Goal: Task Accomplishment & Management: Manage account settings

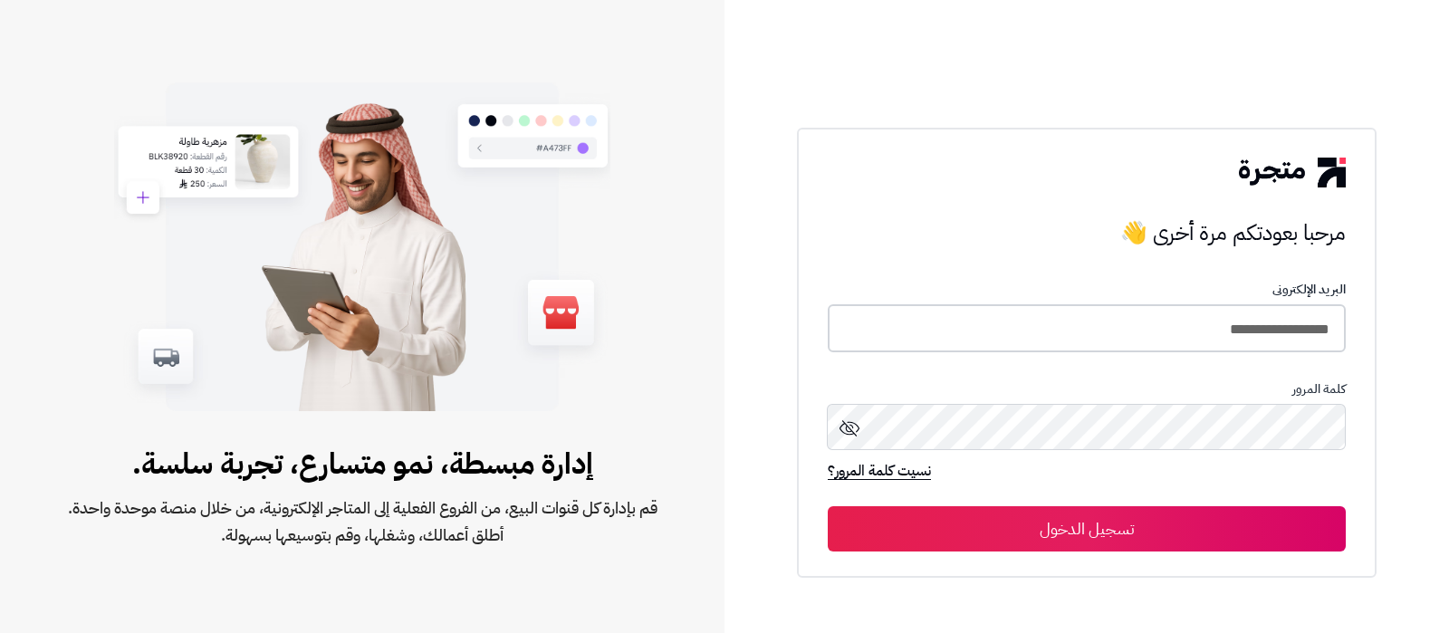
click at [1160, 330] on input "**********" at bounding box center [1087, 328] width 518 height 48
type input "**********"
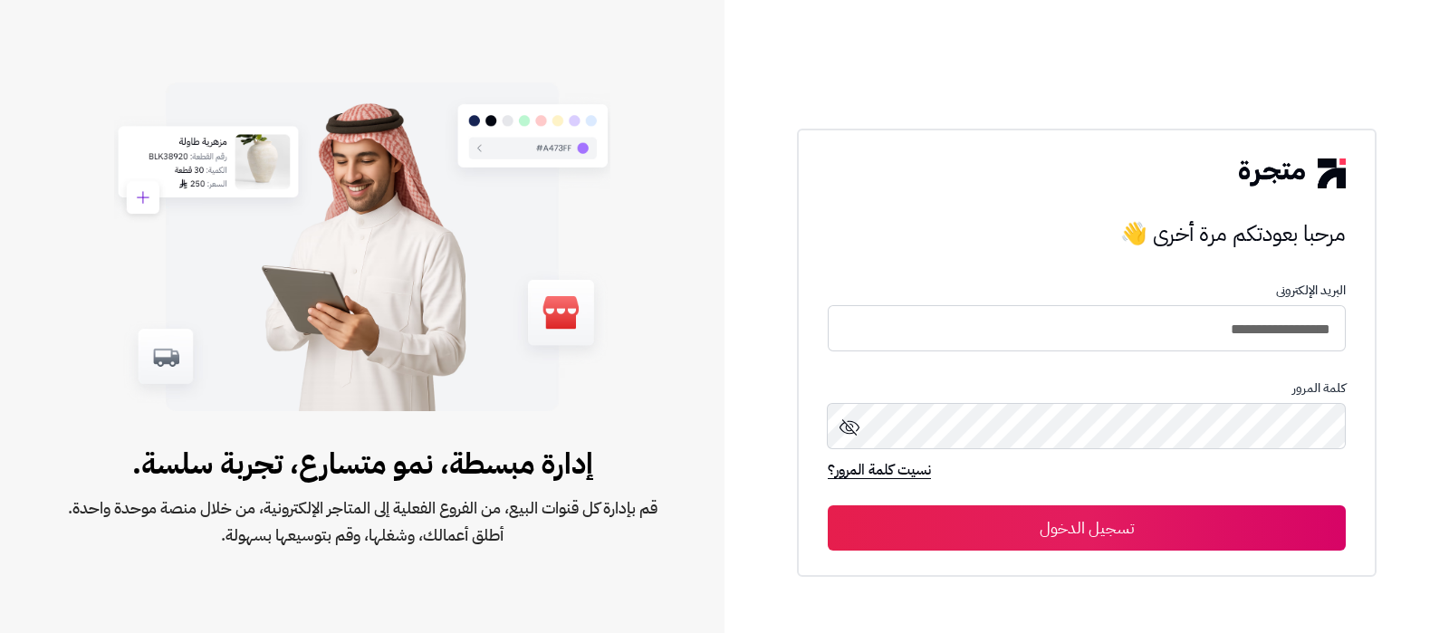
click at [1023, 515] on button "تسجيل الدخول" at bounding box center [1087, 528] width 518 height 45
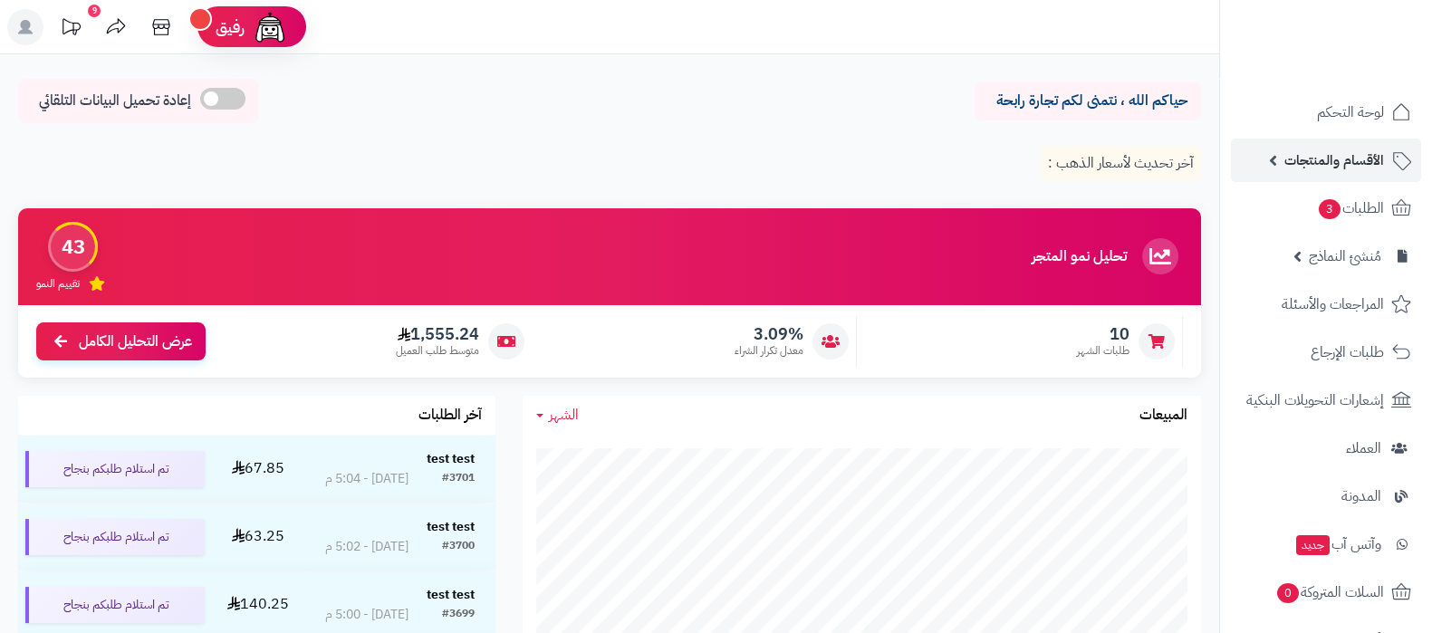
click at [1324, 177] on link "الأقسام والمنتجات" at bounding box center [1326, 160] width 190 height 43
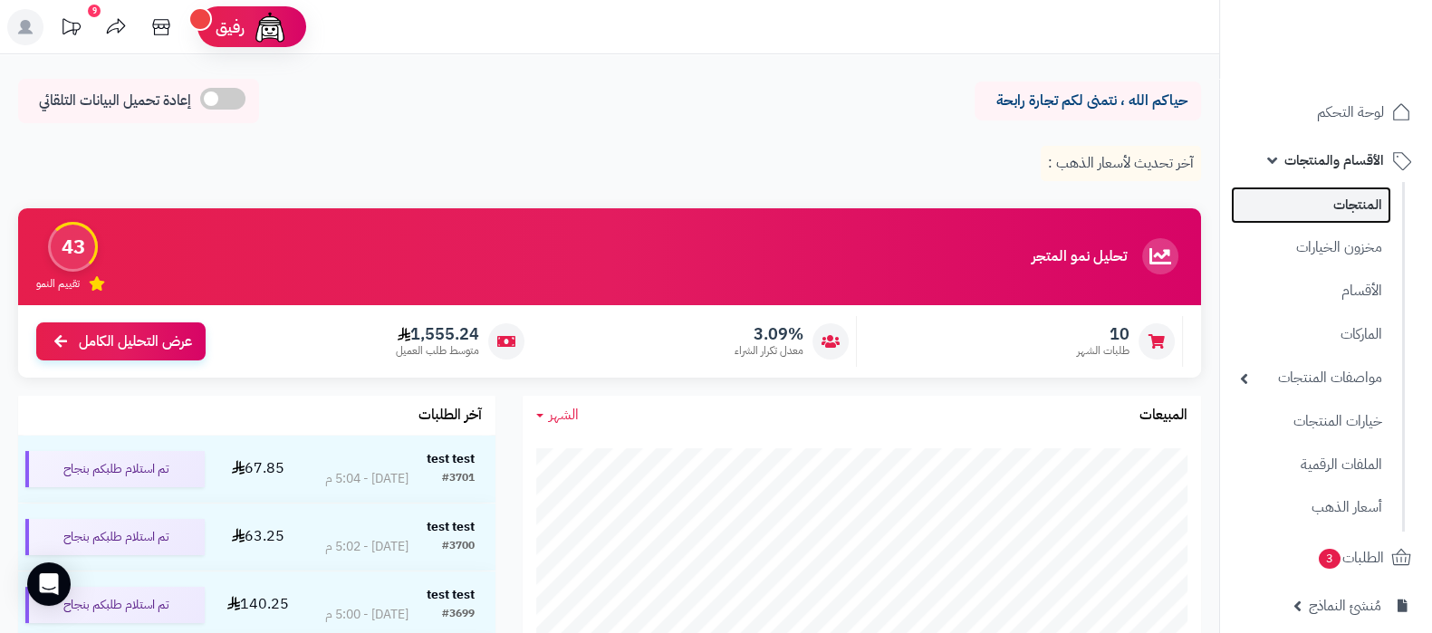
click at [1309, 208] on link "المنتجات" at bounding box center [1311, 205] width 160 height 37
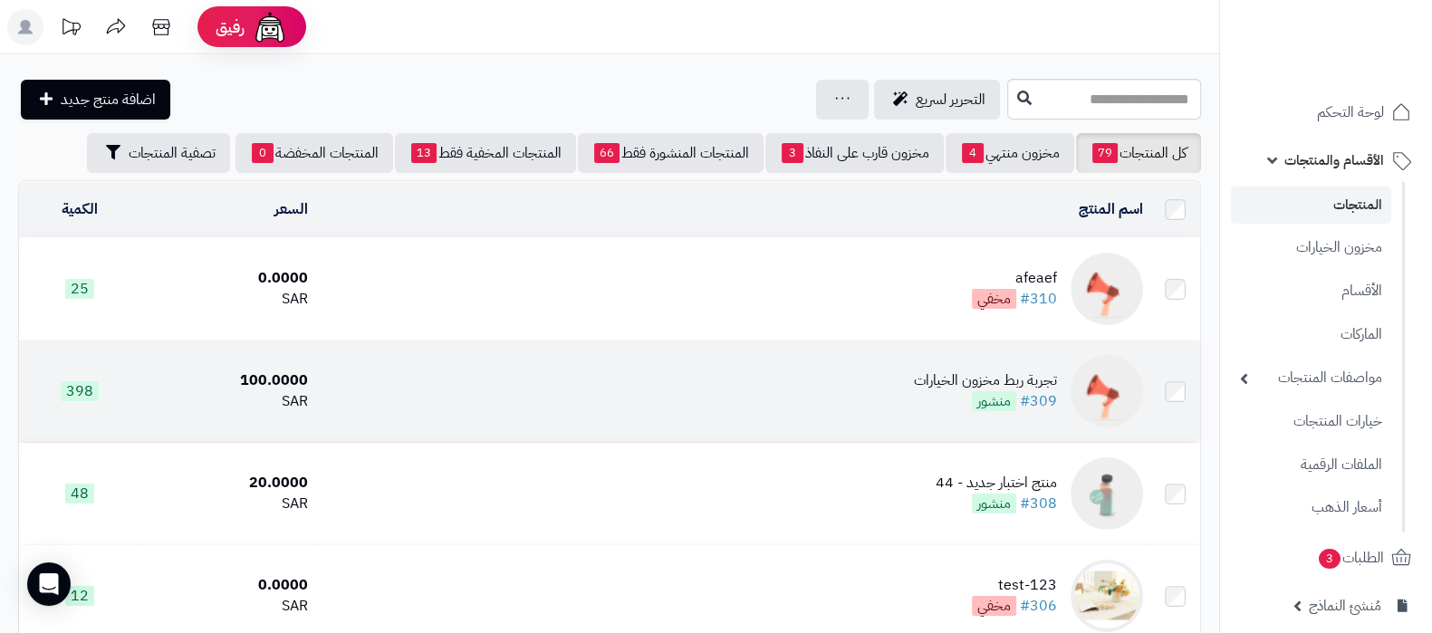
click at [987, 376] on div "تجربة ربط مخزون الخيارات" at bounding box center [985, 381] width 143 height 21
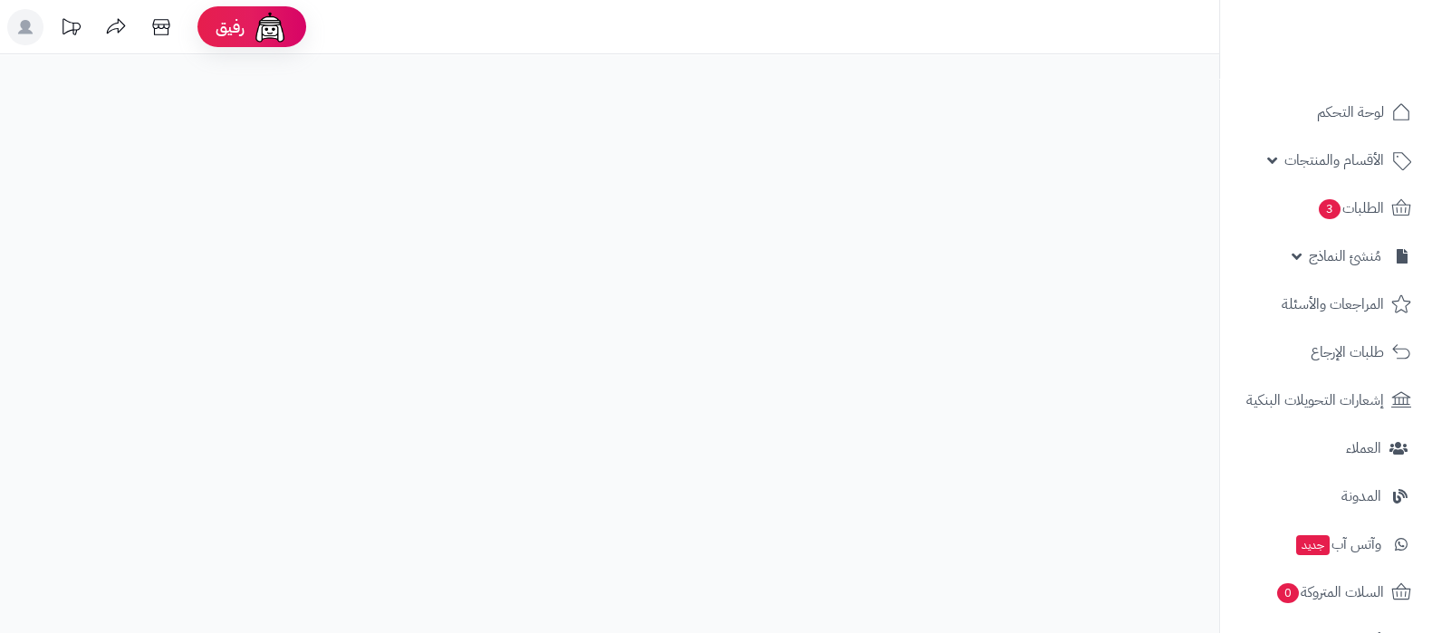
select select
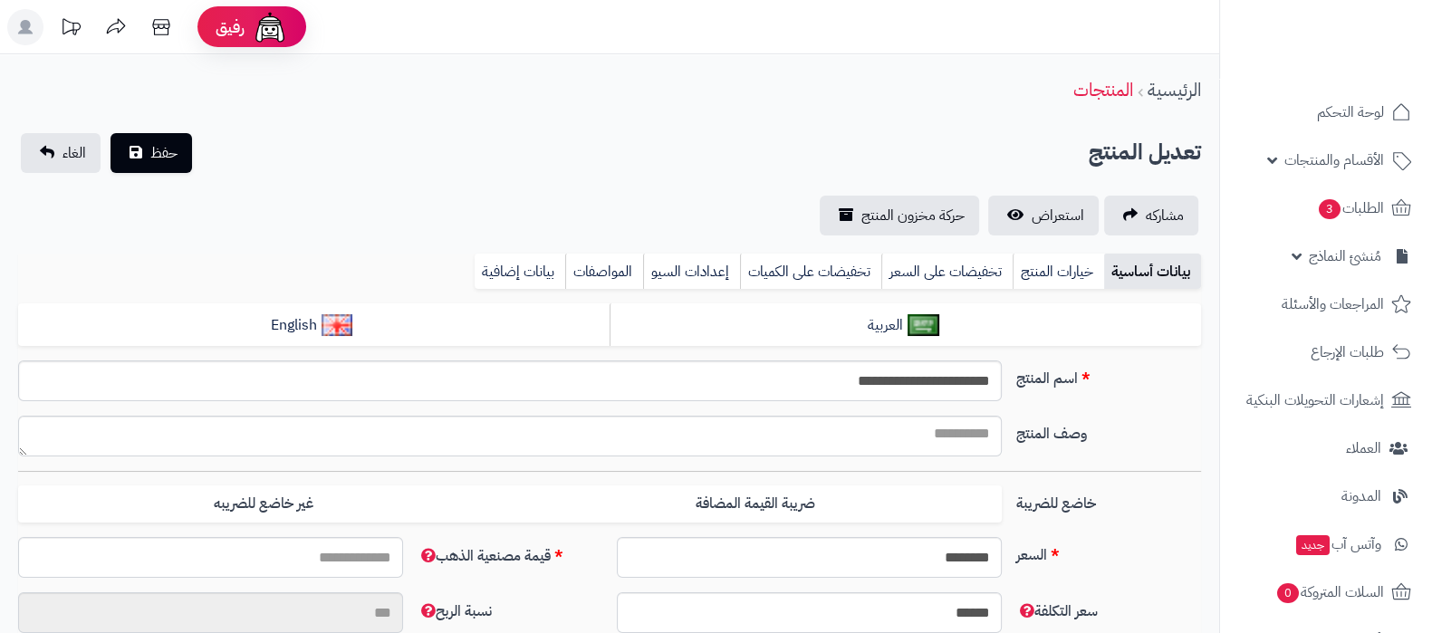
type input "*****"
type input "********"
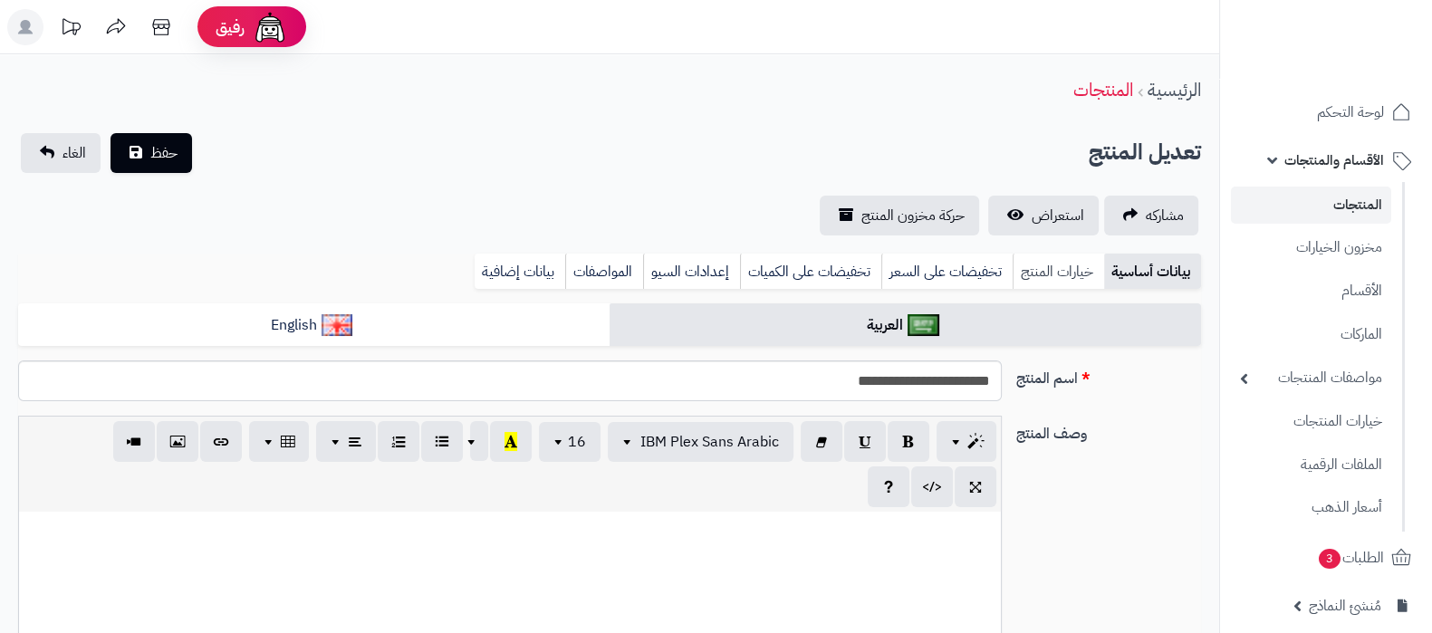
type input "******"
click at [1042, 271] on link "خيارات المنتج" at bounding box center [1058, 272] width 91 height 36
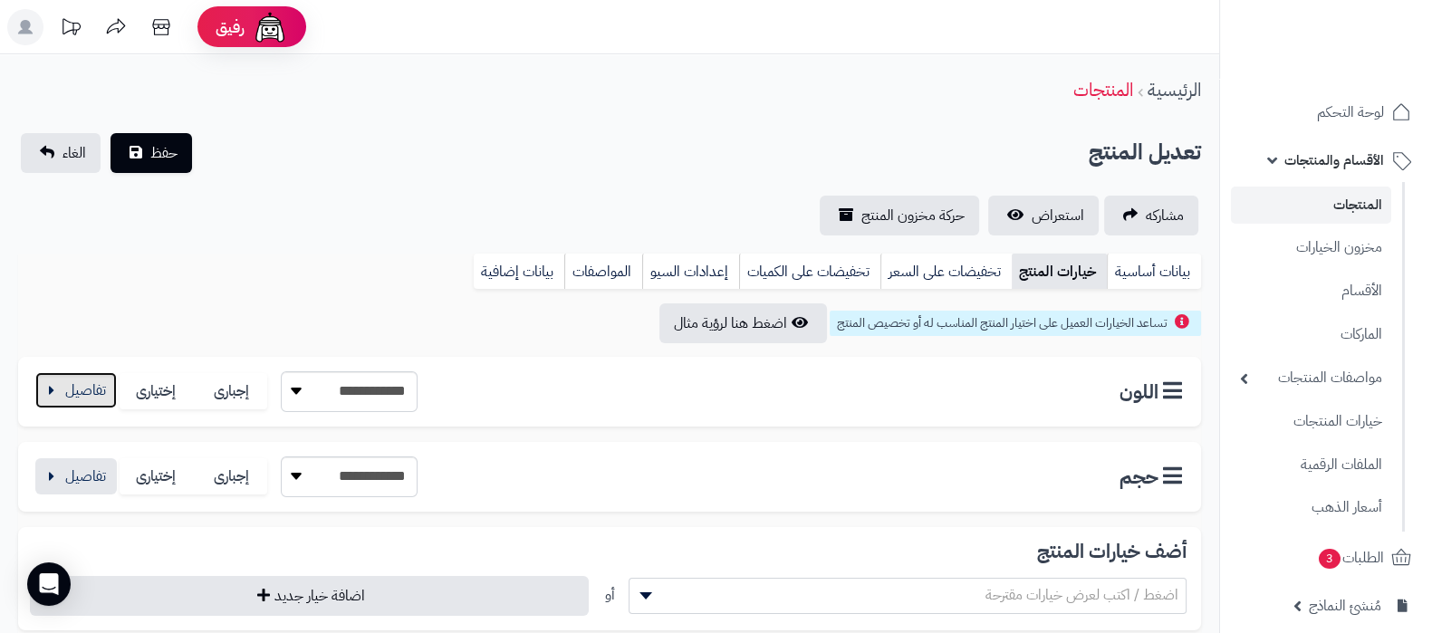
click at [44, 389] on button "button" at bounding box center [76, 390] width 82 height 36
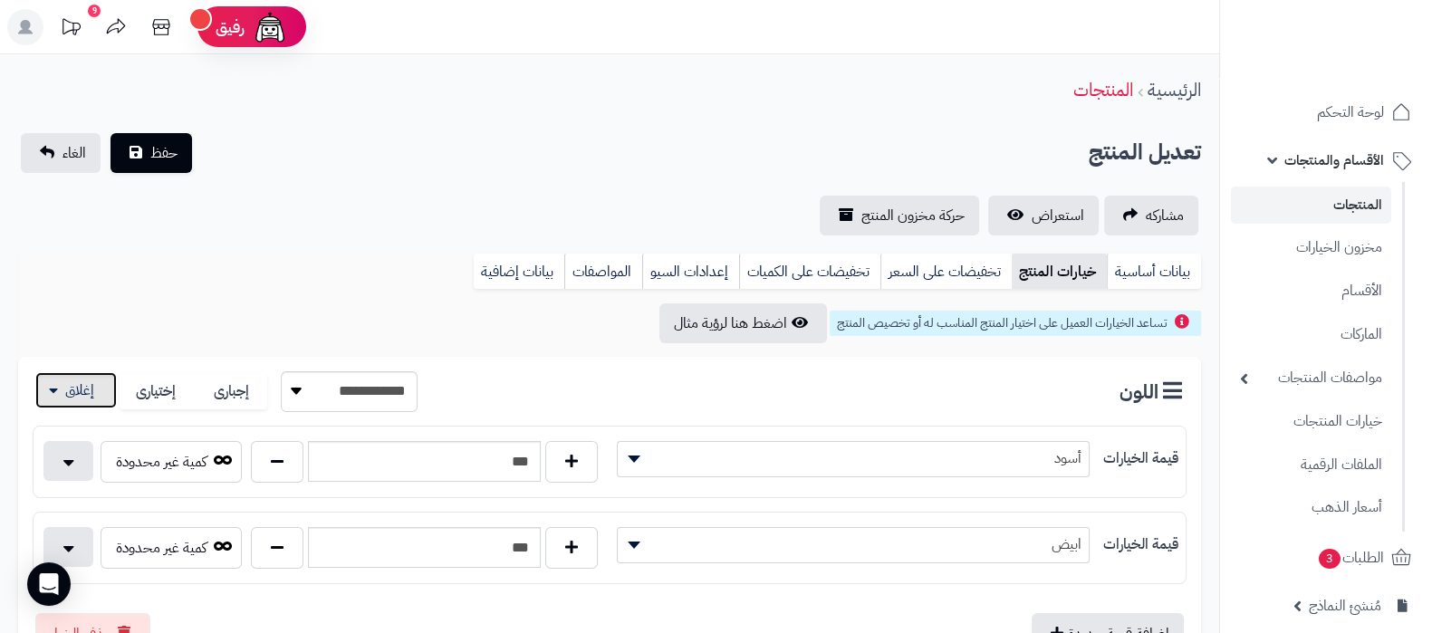
click at [63, 390] on button "button" at bounding box center [76, 390] width 82 height 36
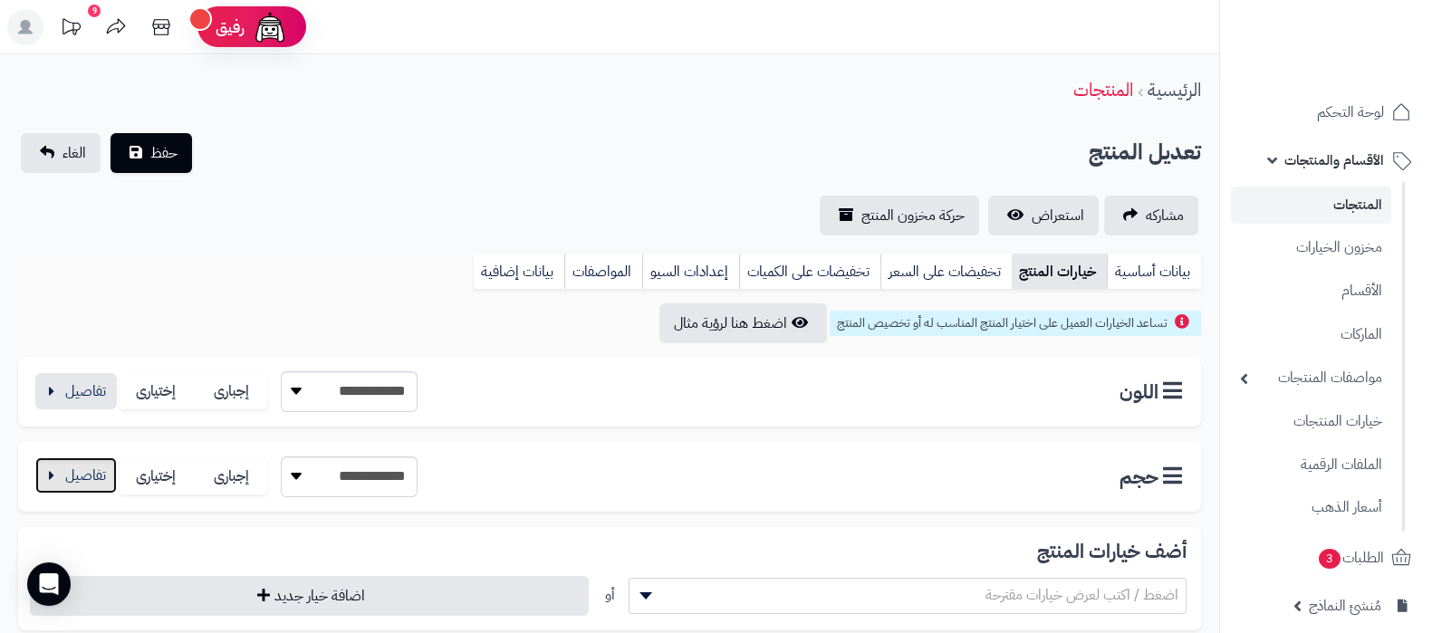
click at [102, 475] on button "button" at bounding box center [76, 475] width 82 height 36
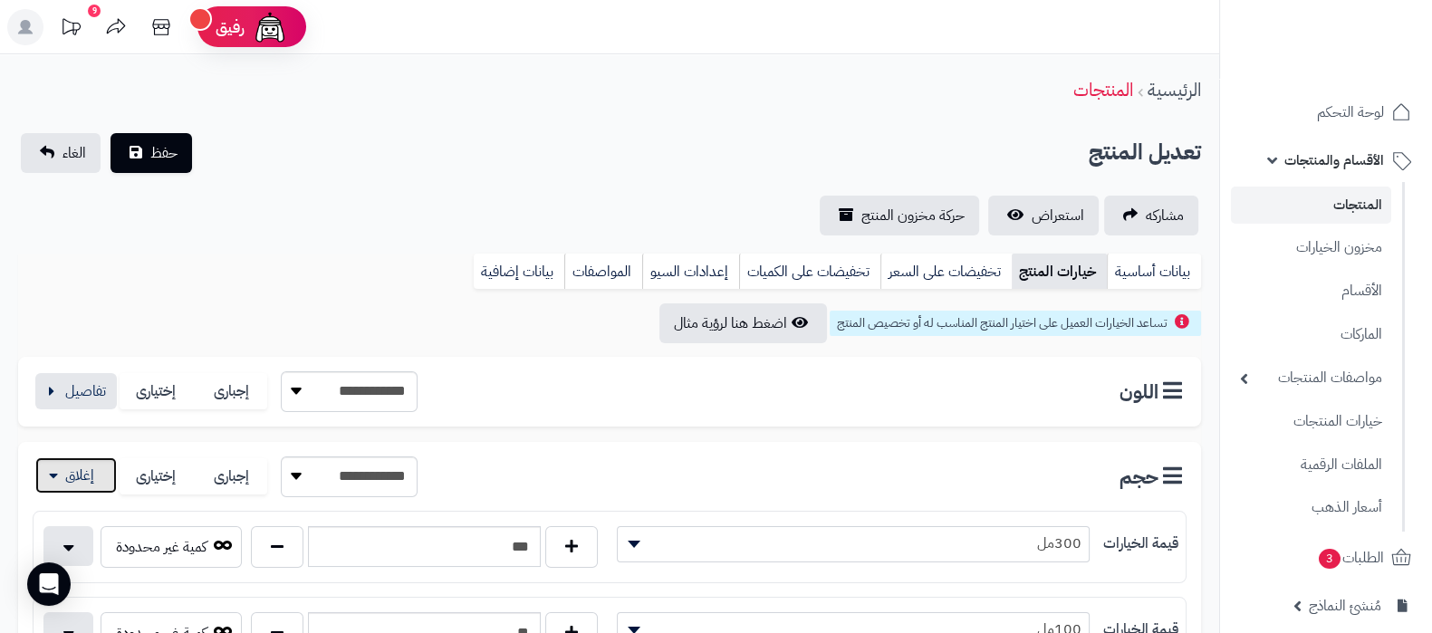
click at [95, 477] on button "button" at bounding box center [76, 475] width 82 height 36
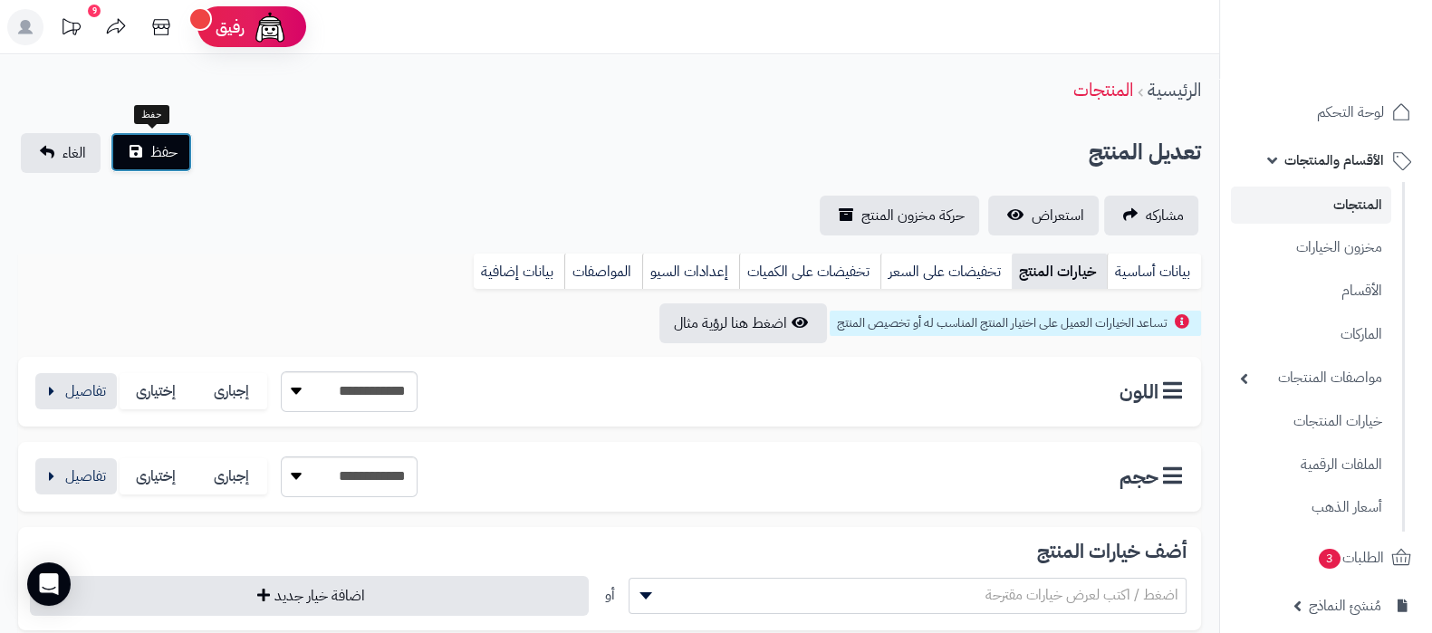
click at [159, 164] on button "حفظ" at bounding box center [152, 152] width 82 height 40
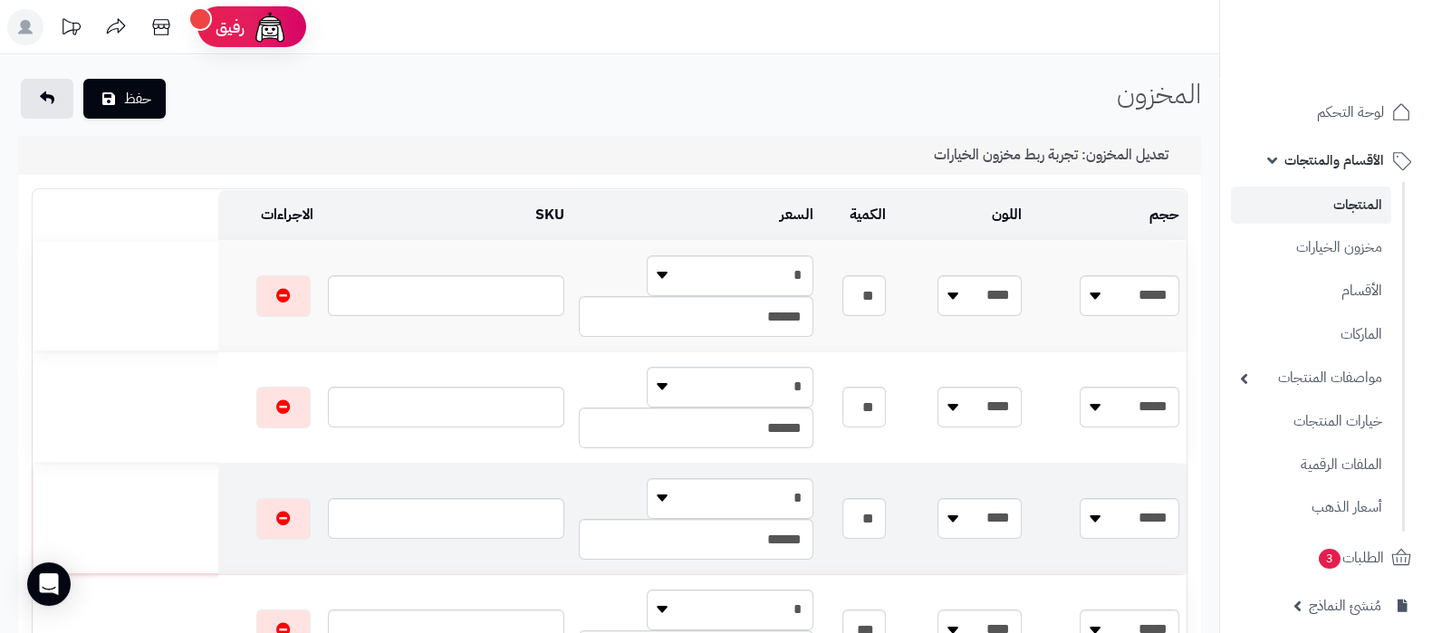
scroll to position [112, 0]
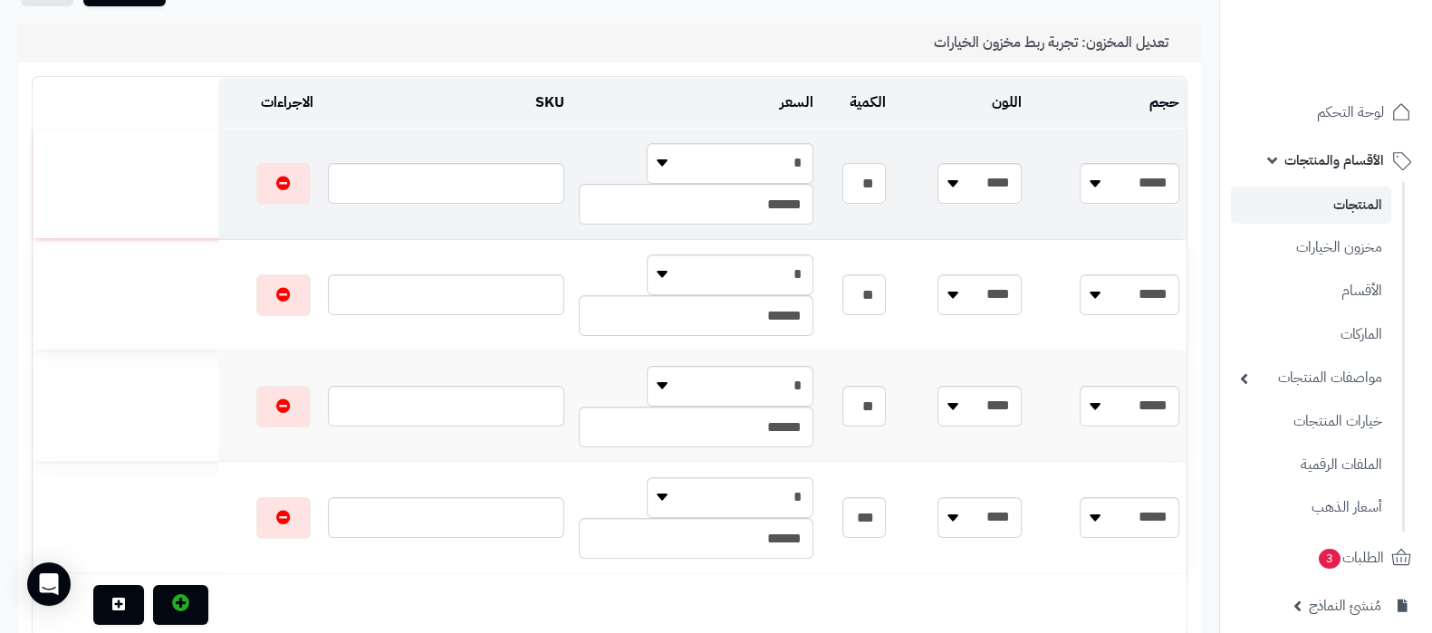
click at [886, 185] on input "**" at bounding box center [864, 183] width 43 height 41
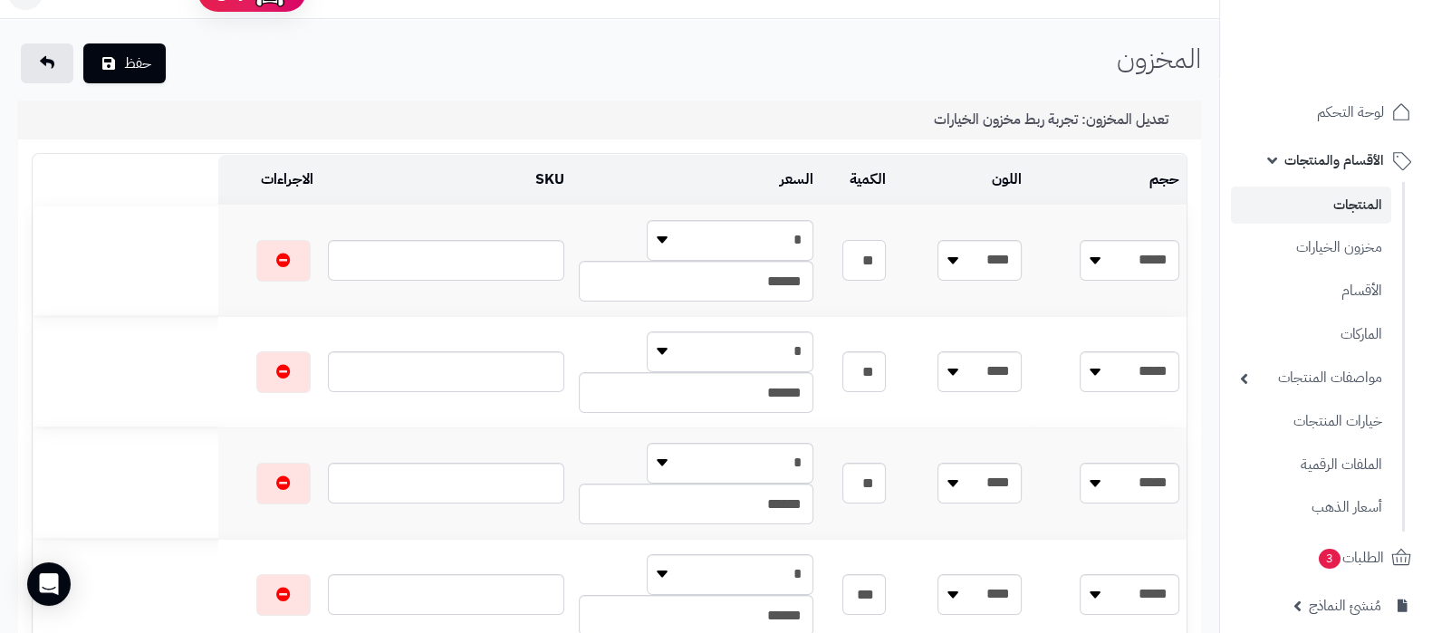
scroll to position [0, 0]
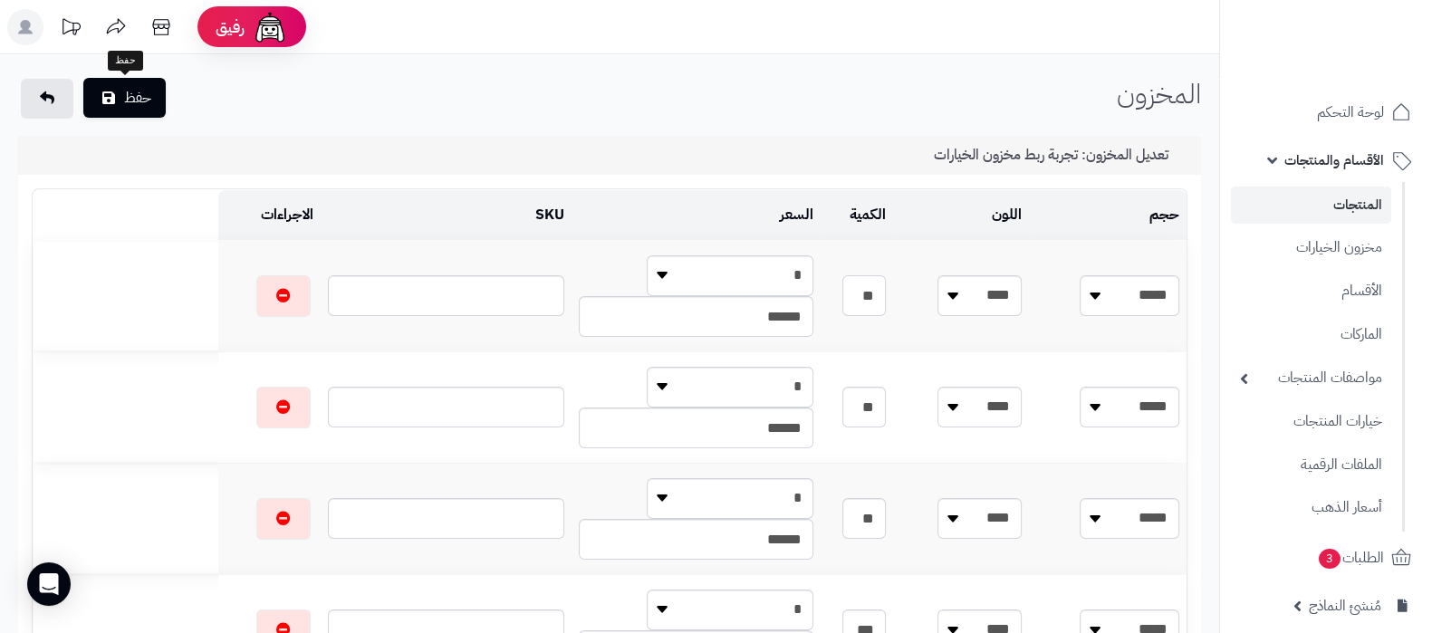
type input "**"
click at [127, 99] on button "حفظ" at bounding box center [124, 98] width 82 height 40
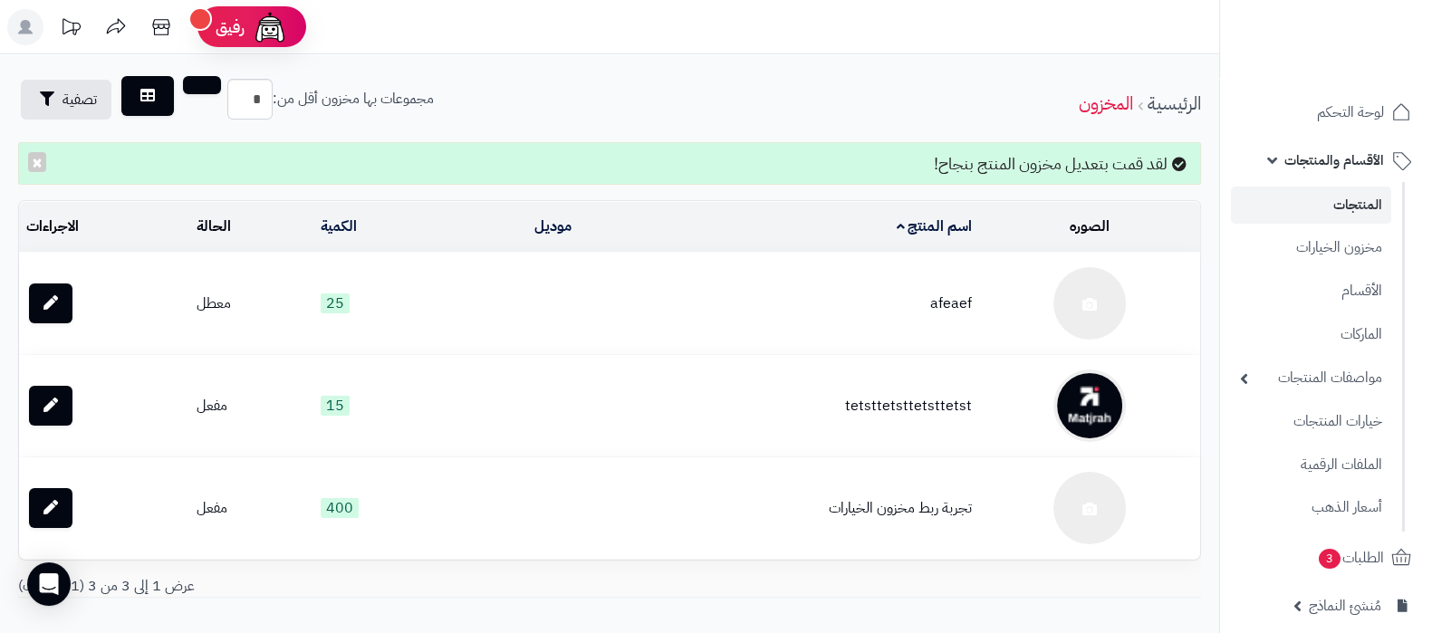
click at [1334, 201] on link "المنتجات" at bounding box center [1311, 205] width 160 height 37
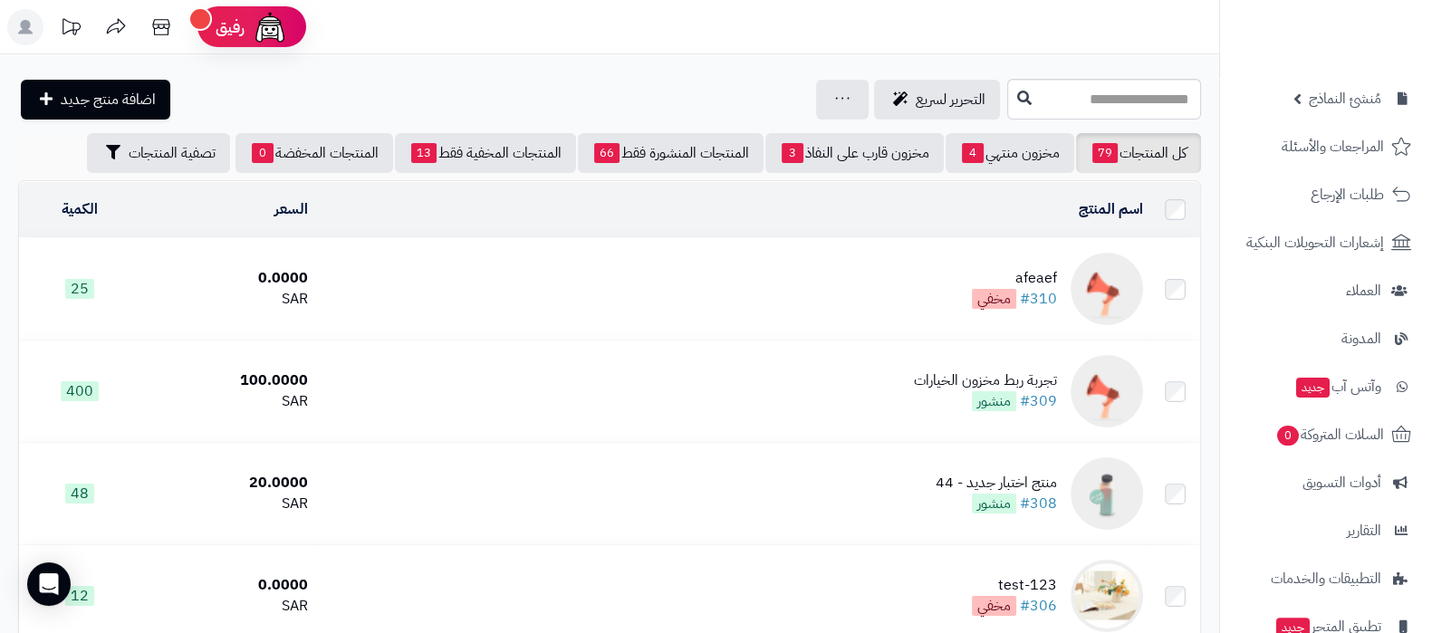
scroll to position [641, 0]
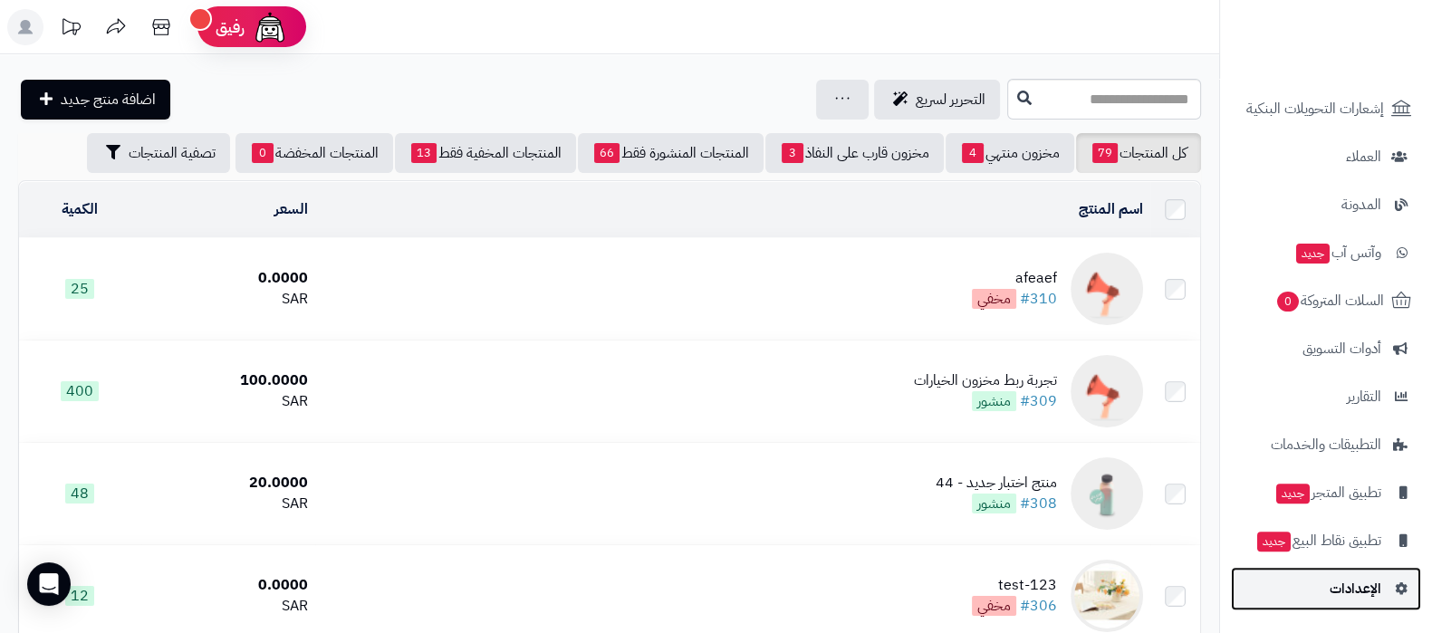
click at [1338, 601] on span "الإعدادات" at bounding box center [1356, 588] width 52 height 25
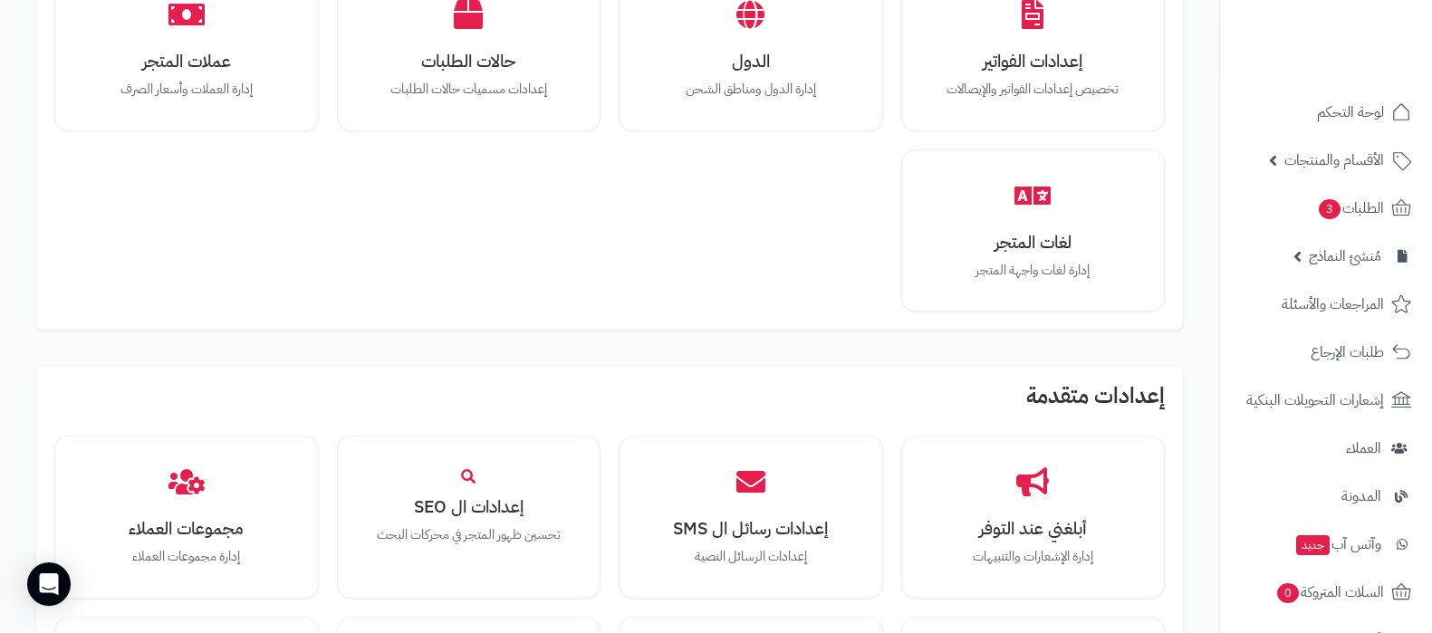
scroll to position [1675, 0]
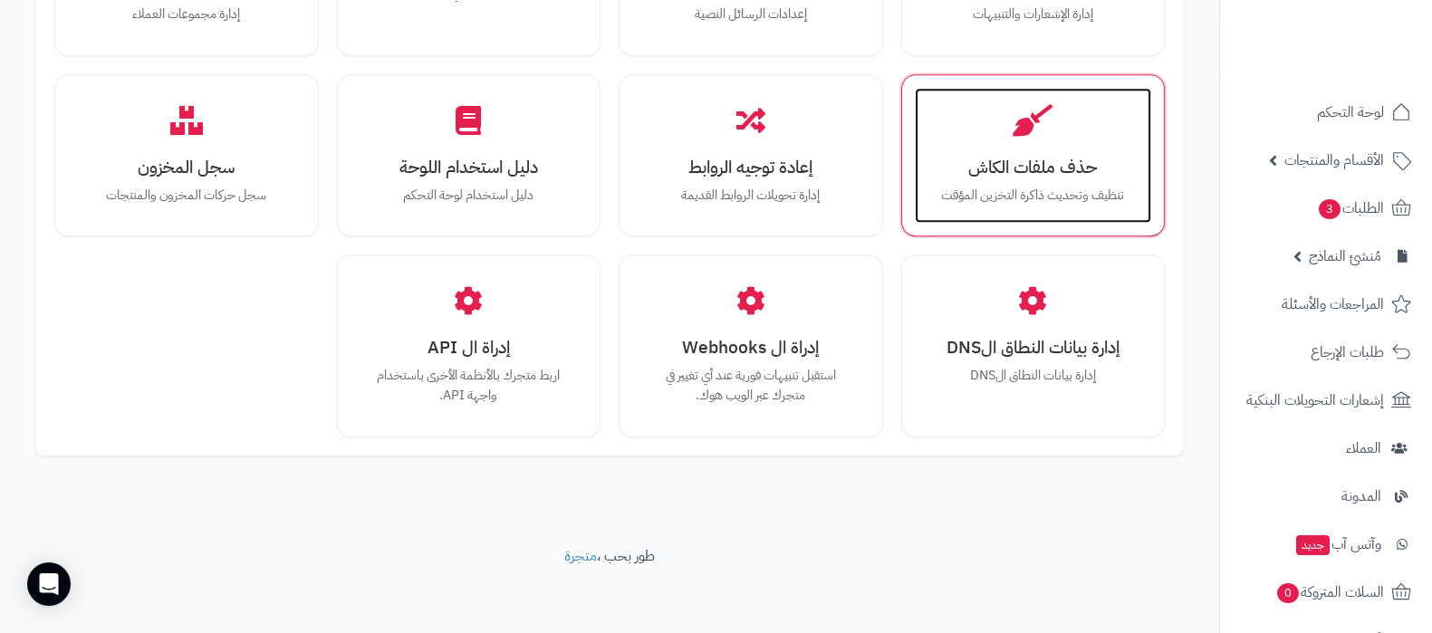
click at [1086, 186] on p "تنظيف وتحديث ذاكرة التخزين المؤقت" at bounding box center [1033, 196] width 201 height 20
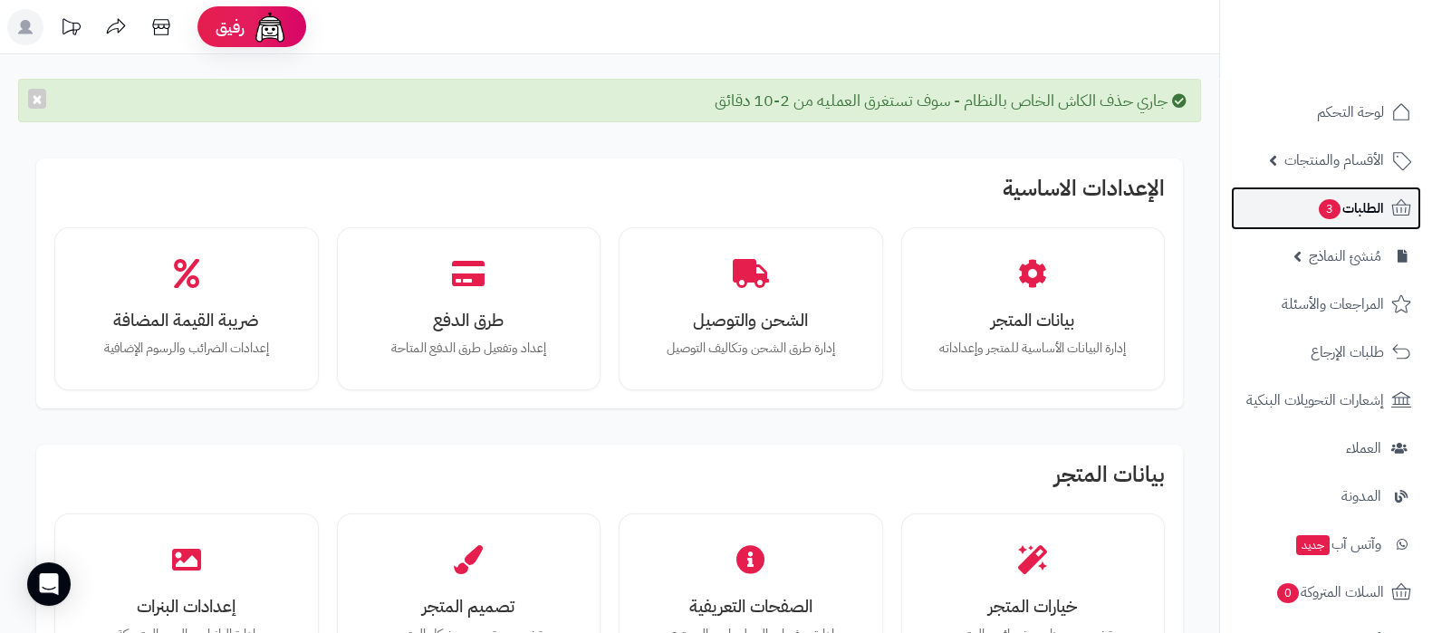
click at [1345, 199] on span "الطلبات 3" at bounding box center [1350, 208] width 67 height 25
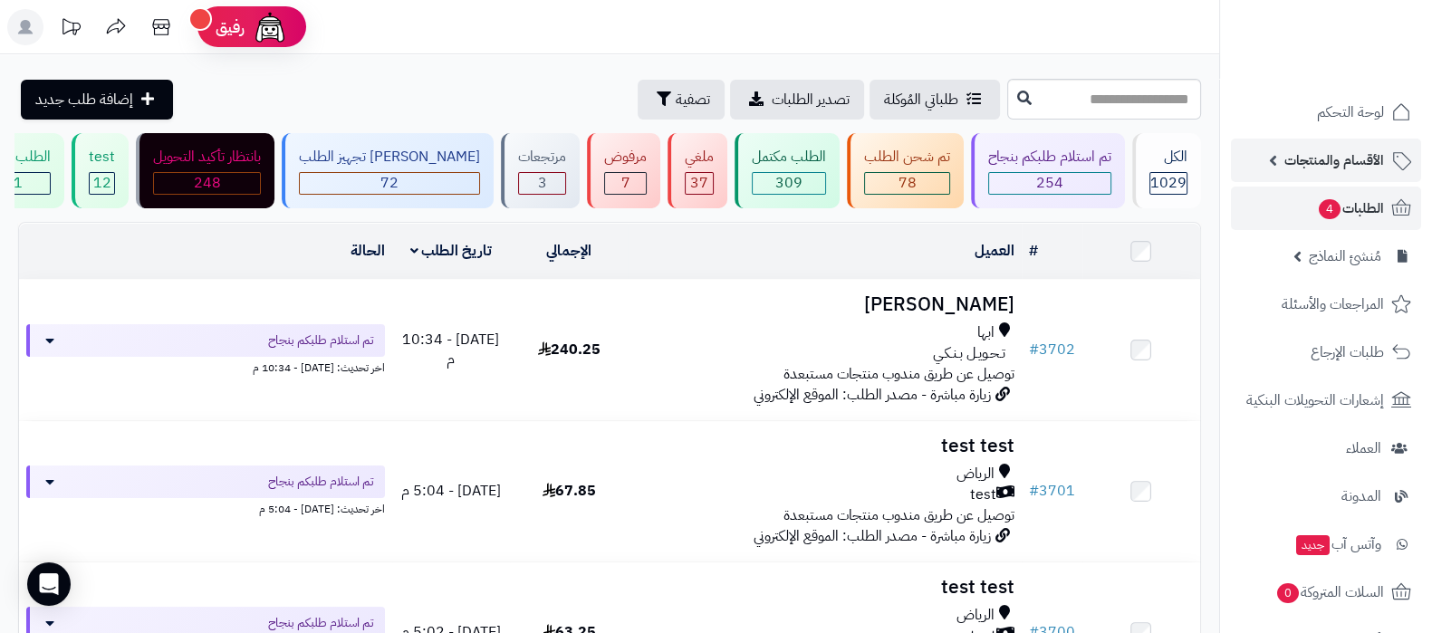
click at [1288, 164] on span "الأقسام والمنتجات" at bounding box center [1335, 160] width 100 height 25
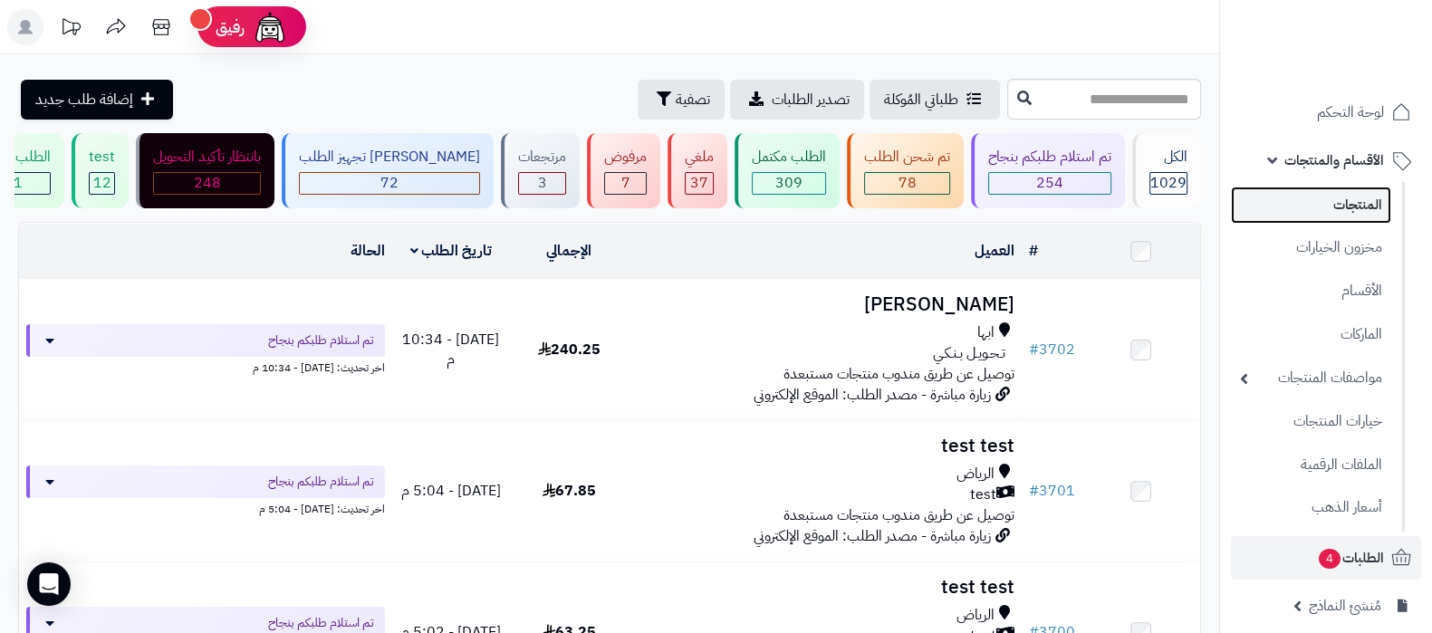
click at [1318, 197] on link "المنتجات" at bounding box center [1311, 205] width 160 height 37
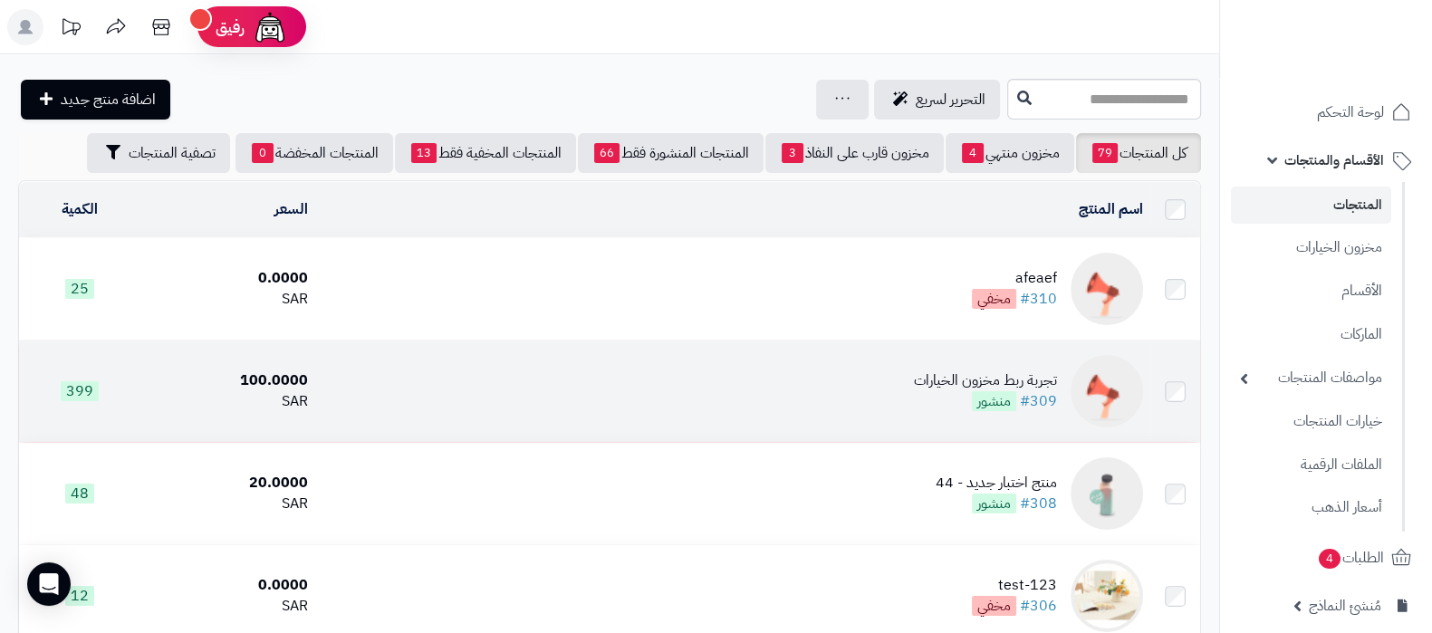
click at [1004, 377] on div "تجربة ربط مخزون الخيارات" at bounding box center [985, 381] width 143 height 21
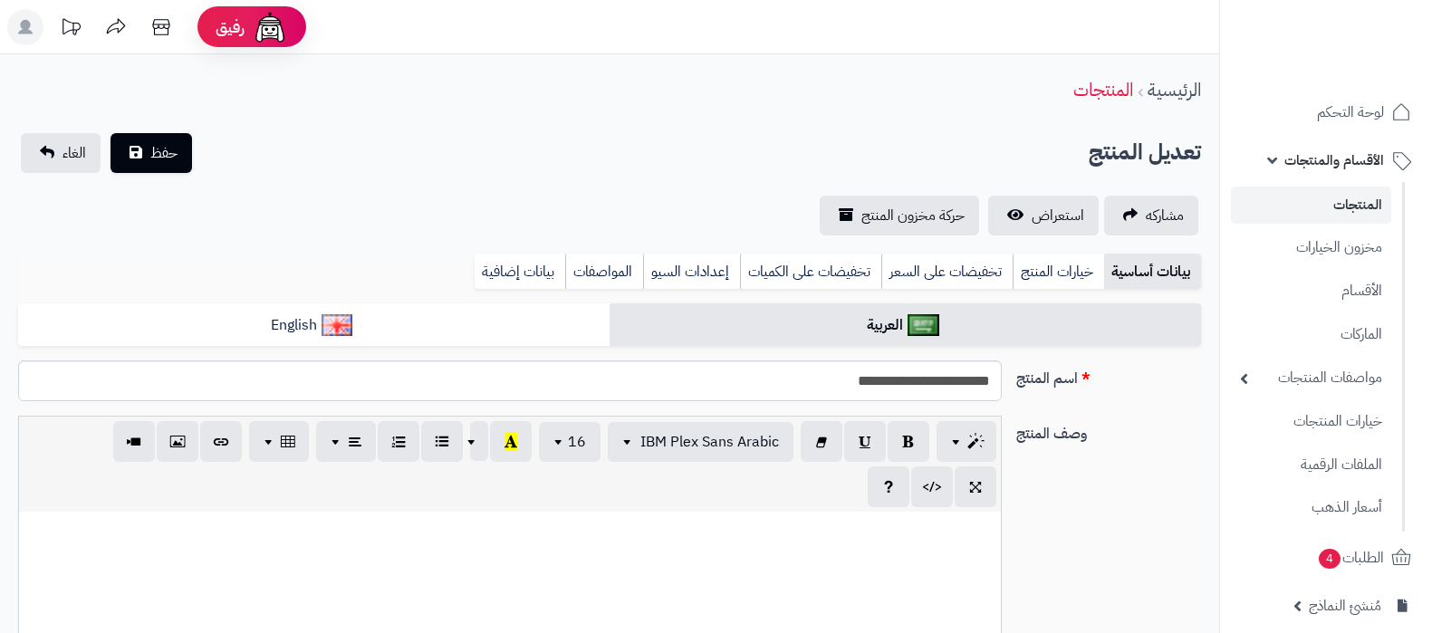
select select
click at [1060, 278] on link "خيارات المنتج" at bounding box center [1058, 272] width 91 height 36
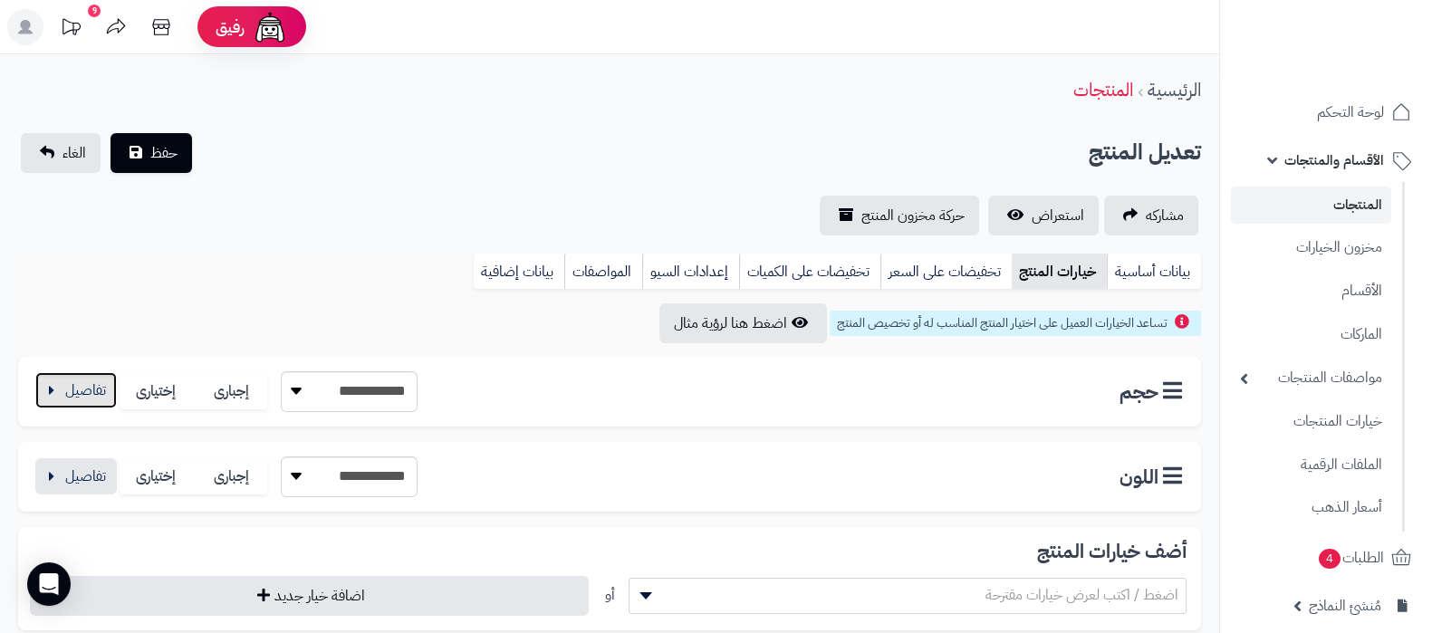
click at [62, 388] on button "button" at bounding box center [76, 390] width 82 height 36
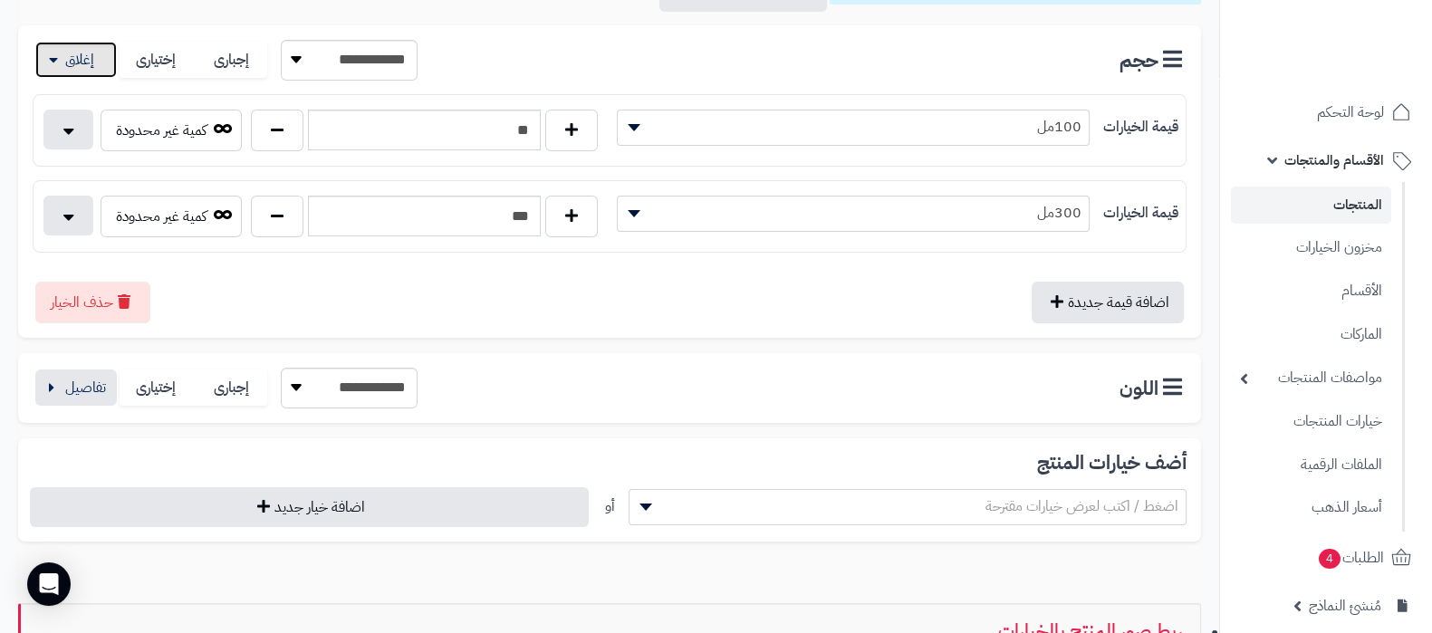
scroll to position [340, 0]
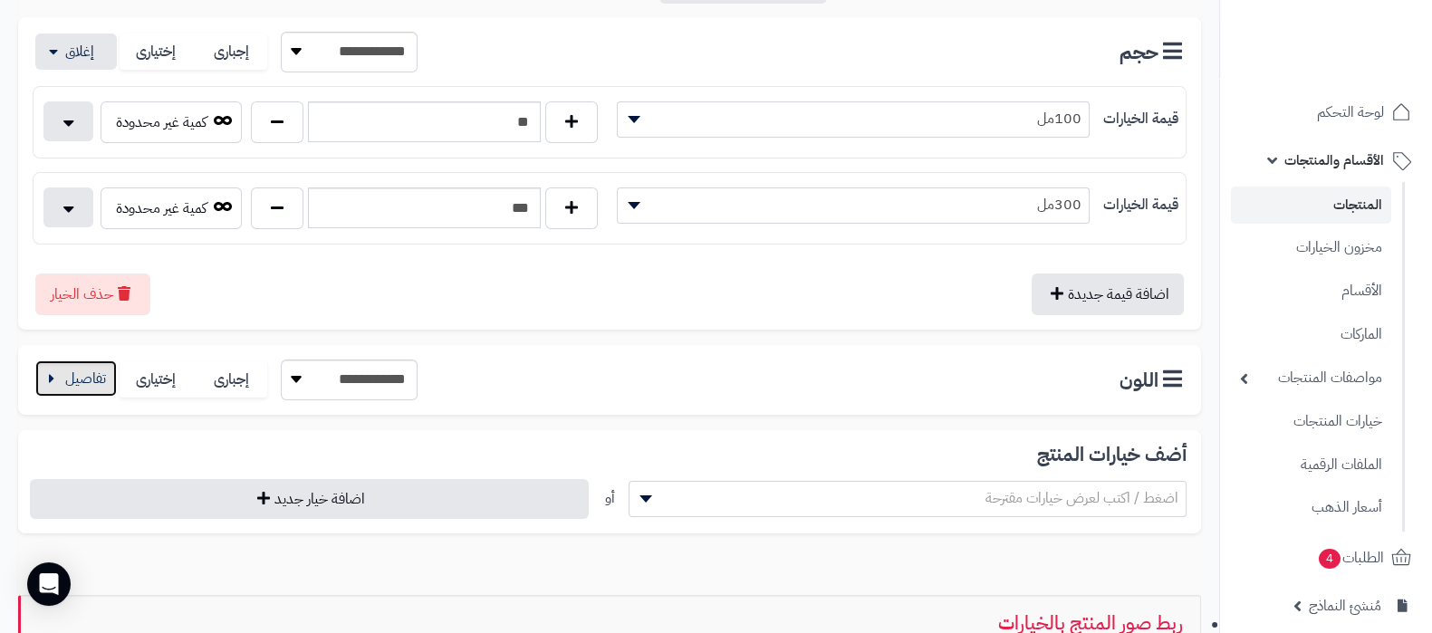
click at [86, 378] on button "button" at bounding box center [76, 379] width 82 height 36
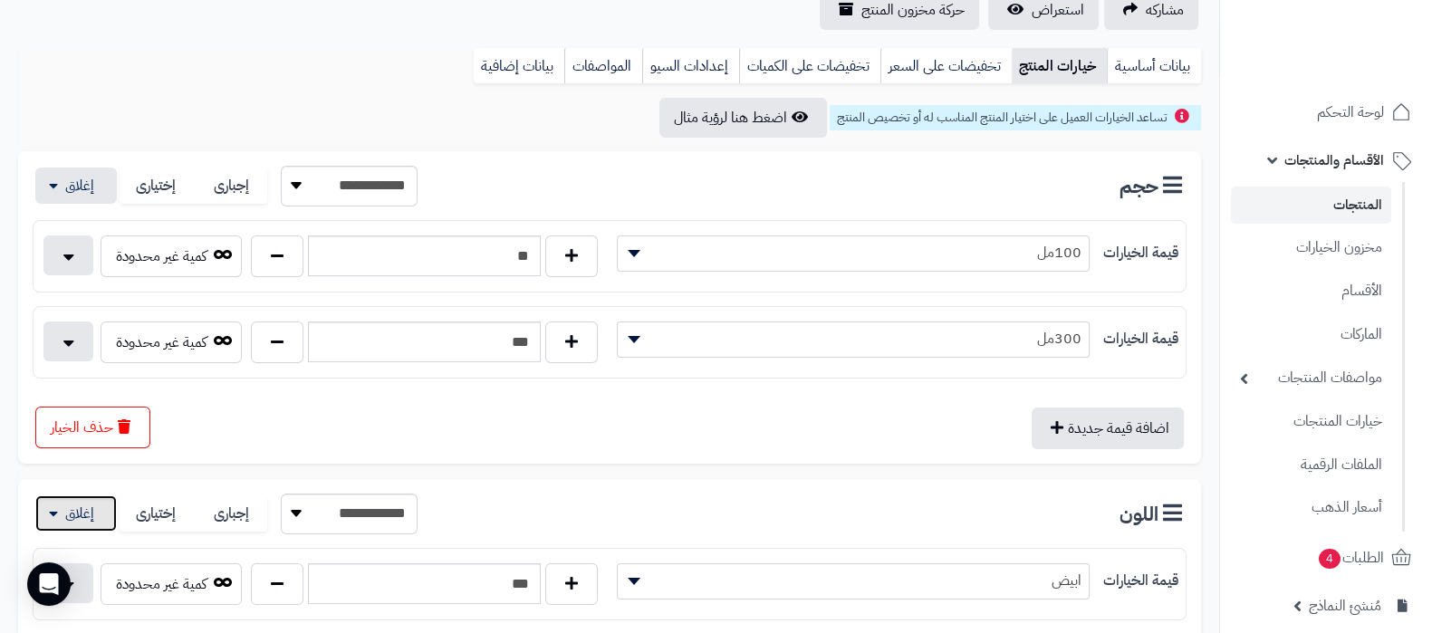
scroll to position [0, 0]
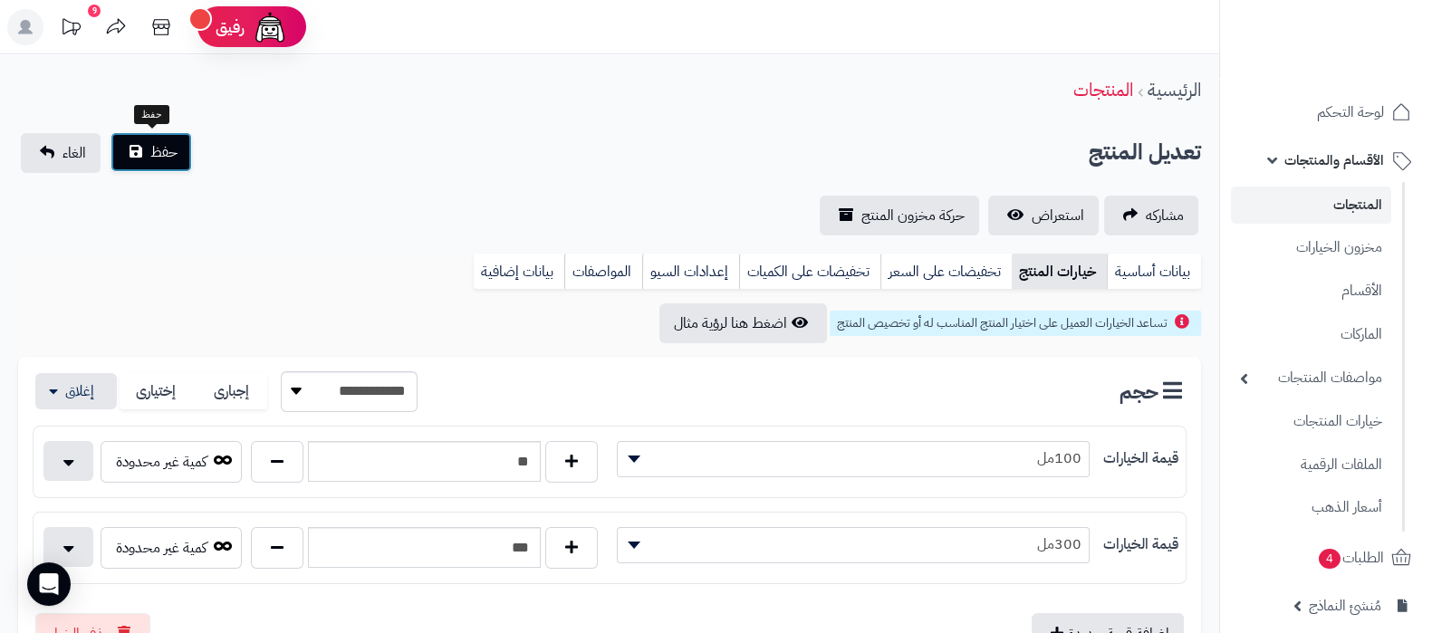
click at [137, 169] on button "حفظ" at bounding box center [152, 152] width 82 height 40
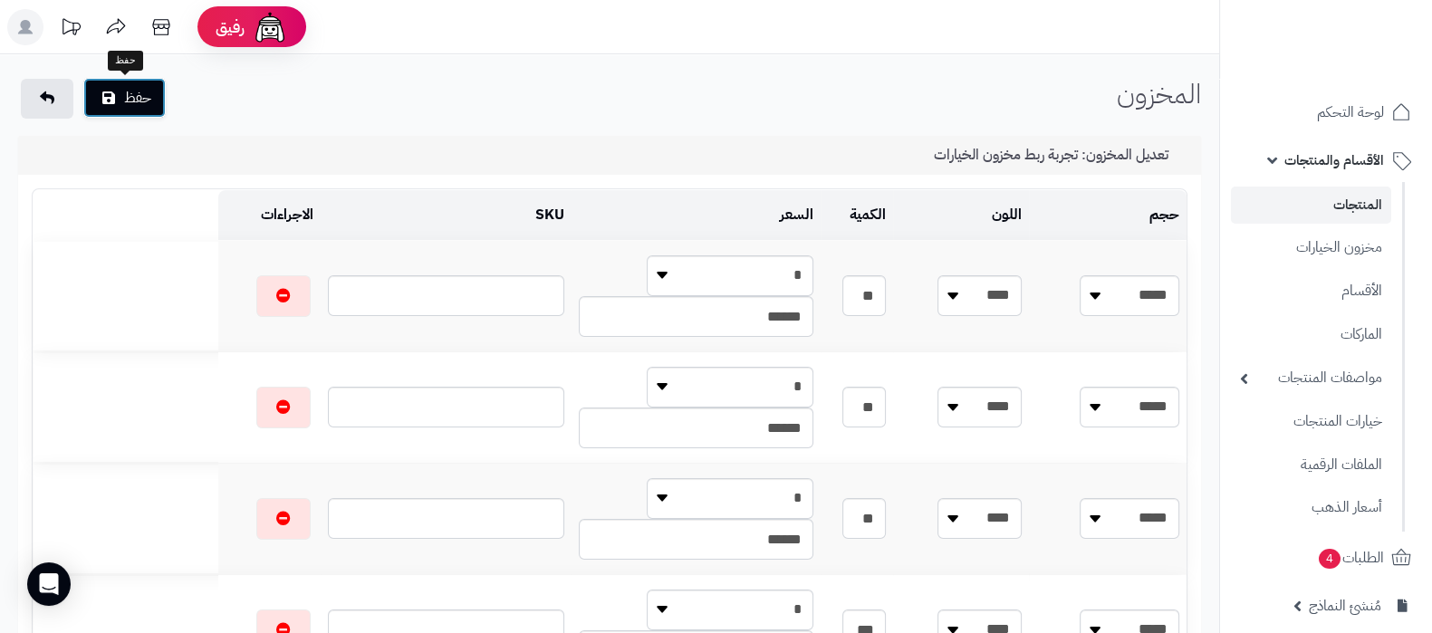
click at [134, 100] on button "حفظ" at bounding box center [124, 98] width 82 height 40
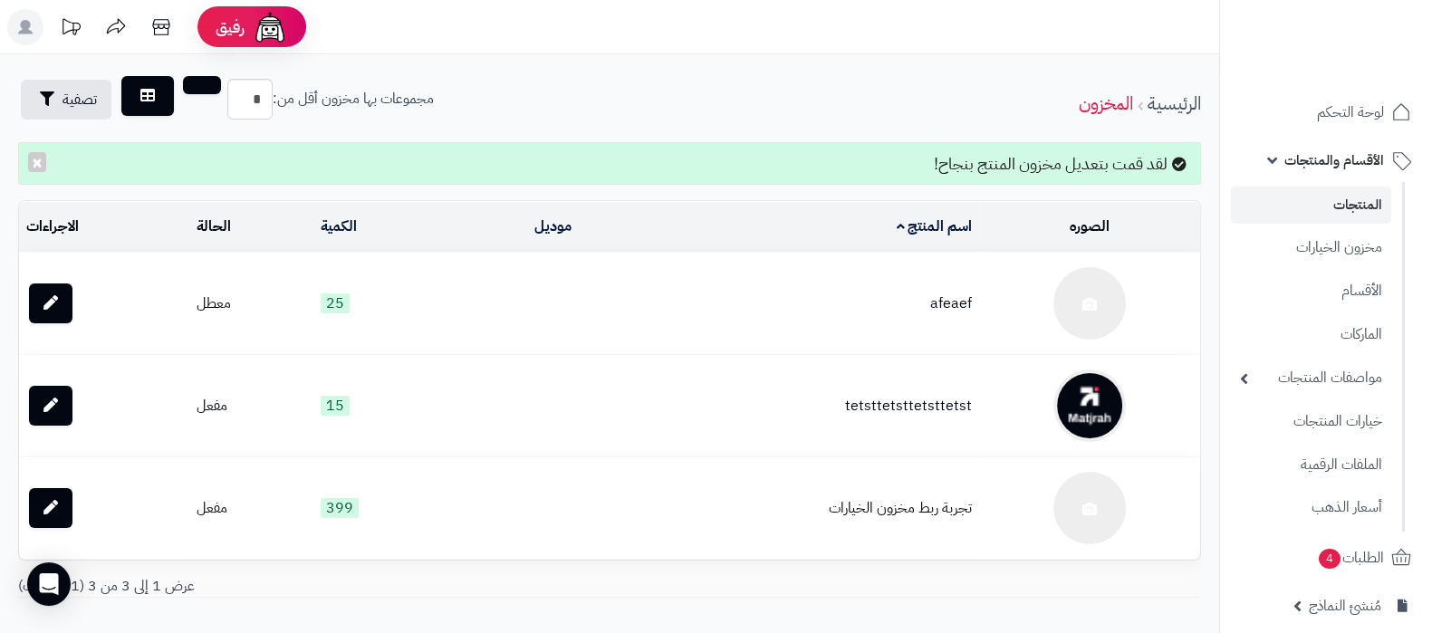
click at [1350, 203] on link "المنتجات" at bounding box center [1311, 205] width 160 height 37
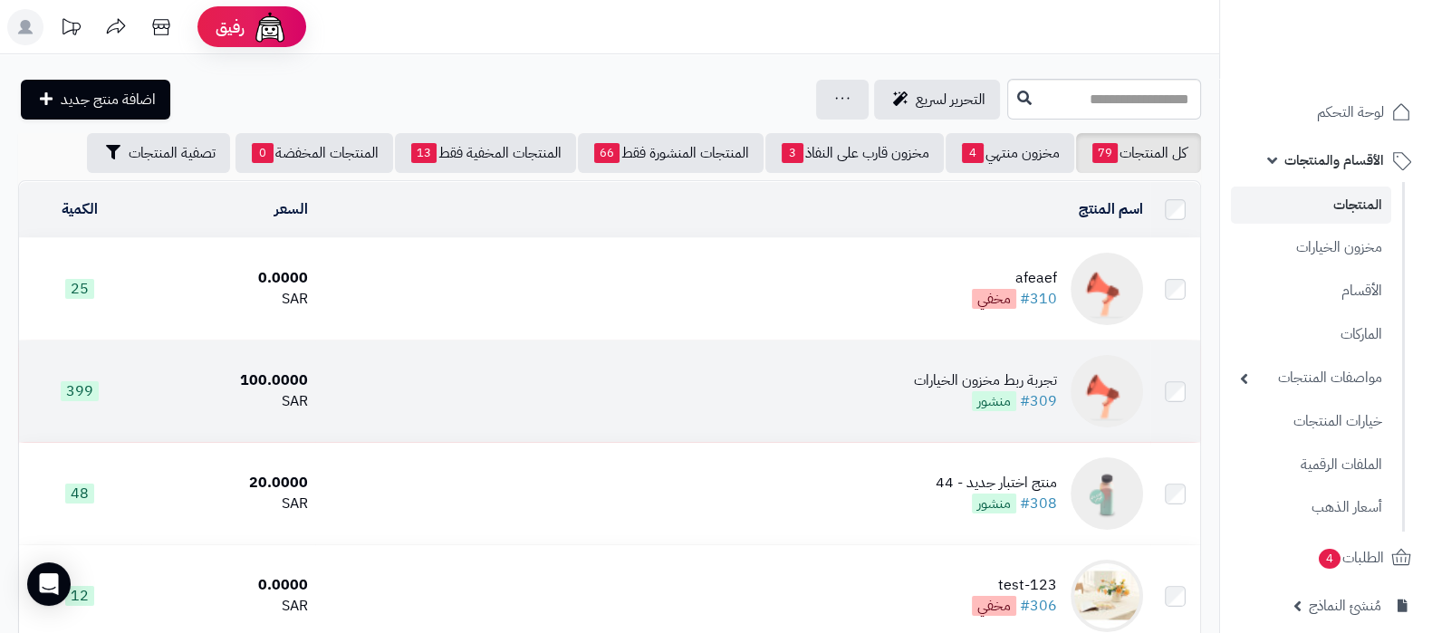
click at [995, 376] on div "تجربة ربط مخزون الخيارات" at bounding box center [985, 381] width 143 height 21
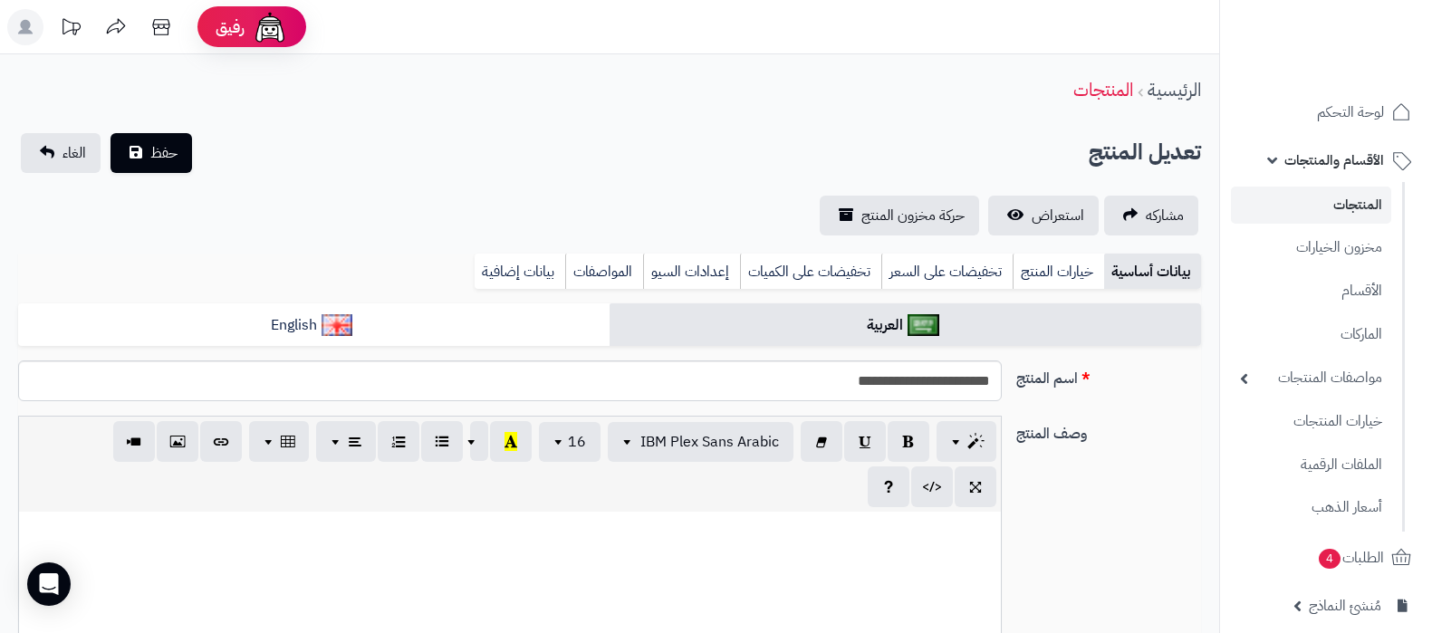
select select
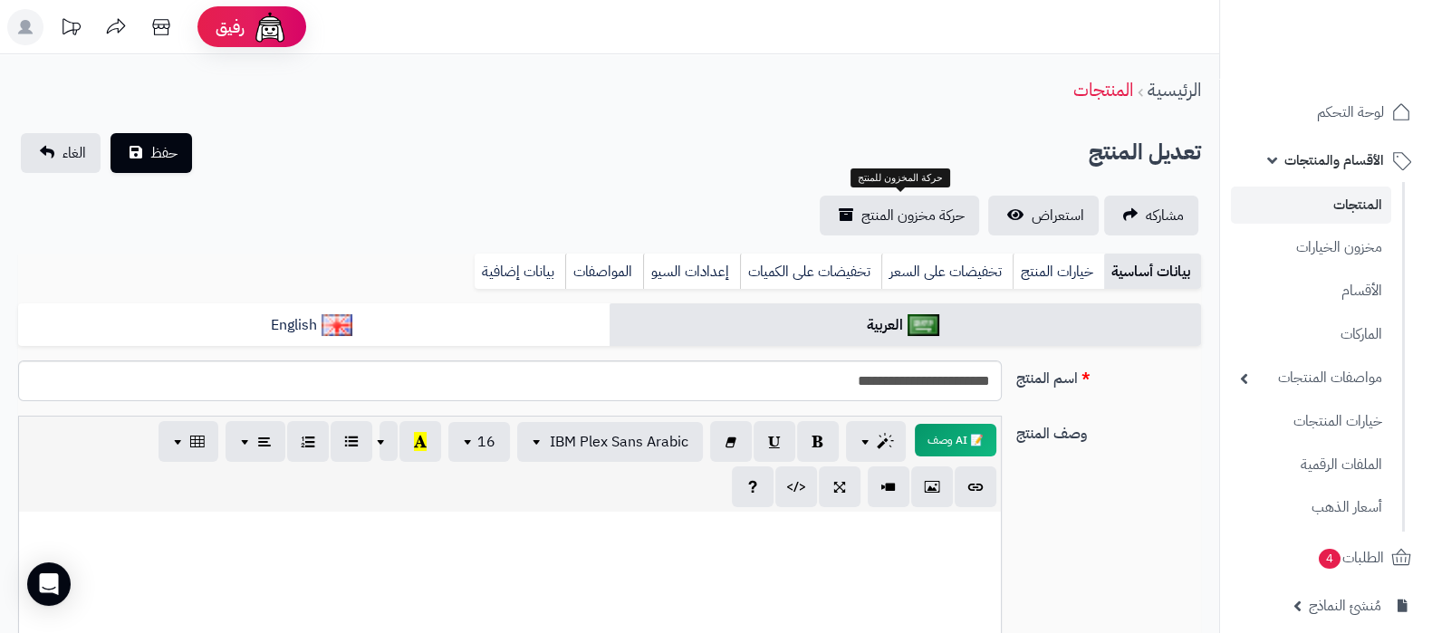
click at [1350, 217] on link "المنتجات" at bounding box center [1311, 205] width 160 height 37
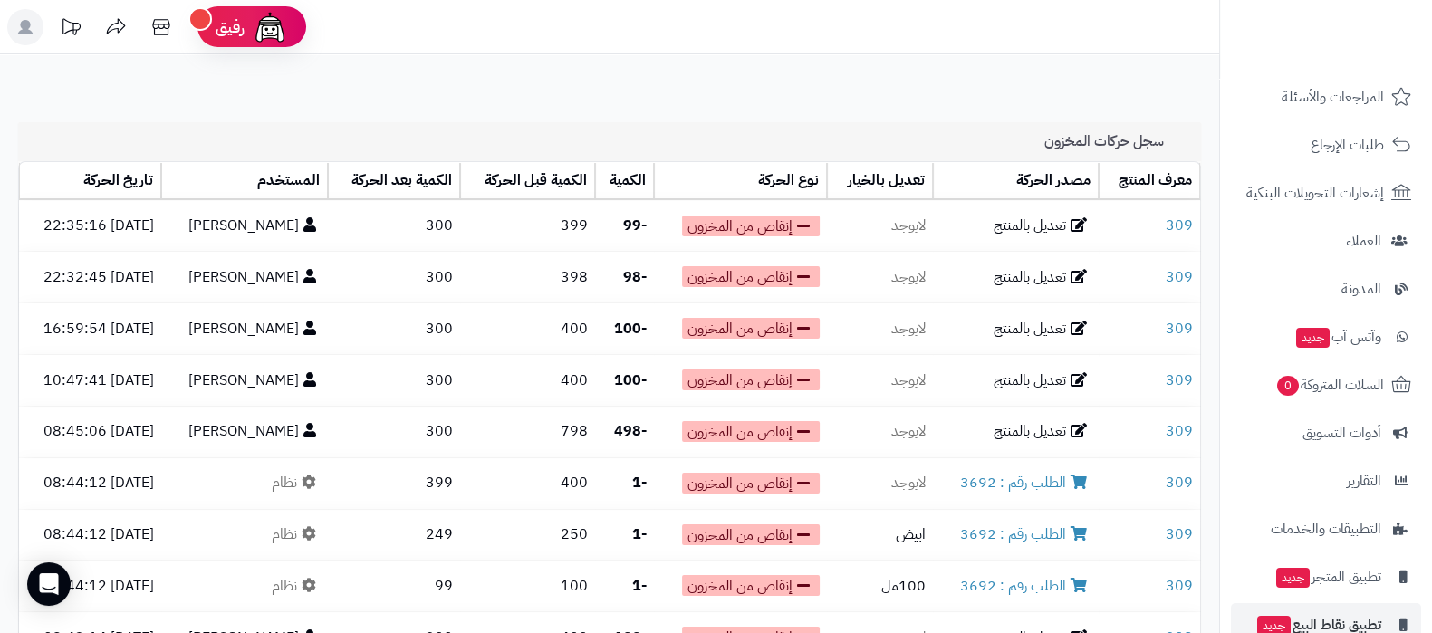
scroll to position [291, 0]
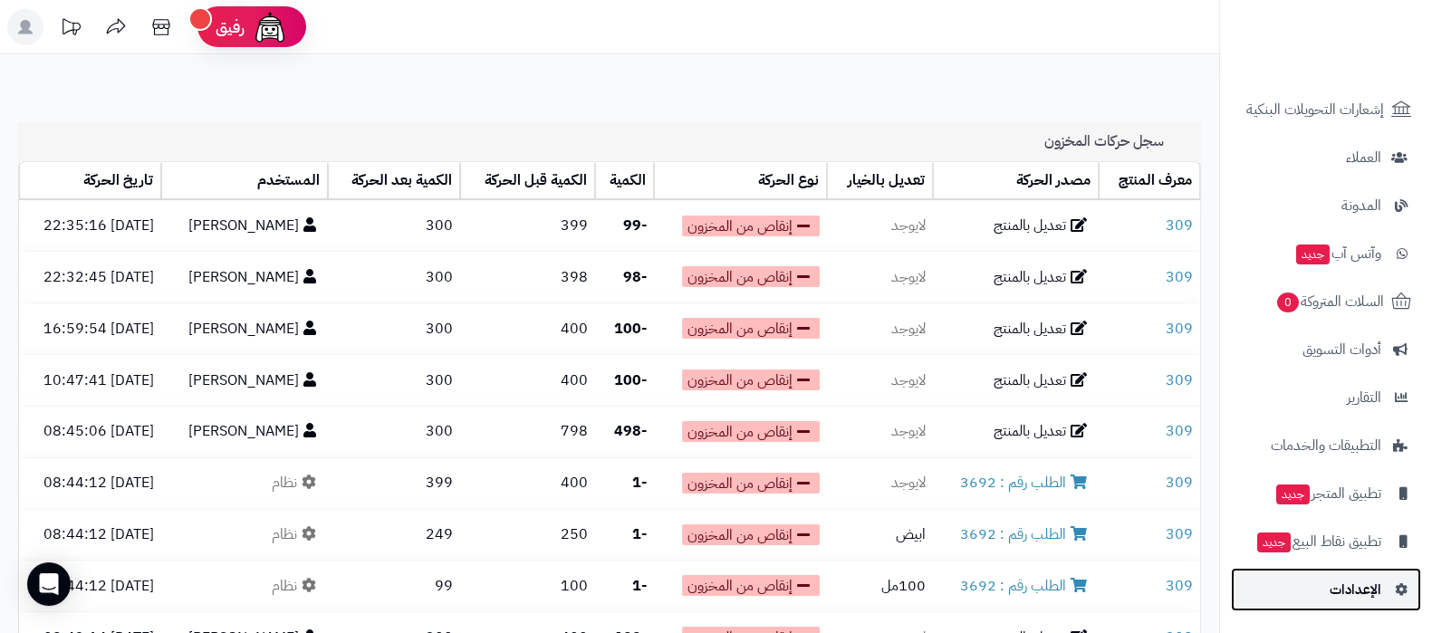
click at [1352, 579] on span "الإعدادات" at bounding box center [1356, 589] width 52 height 25
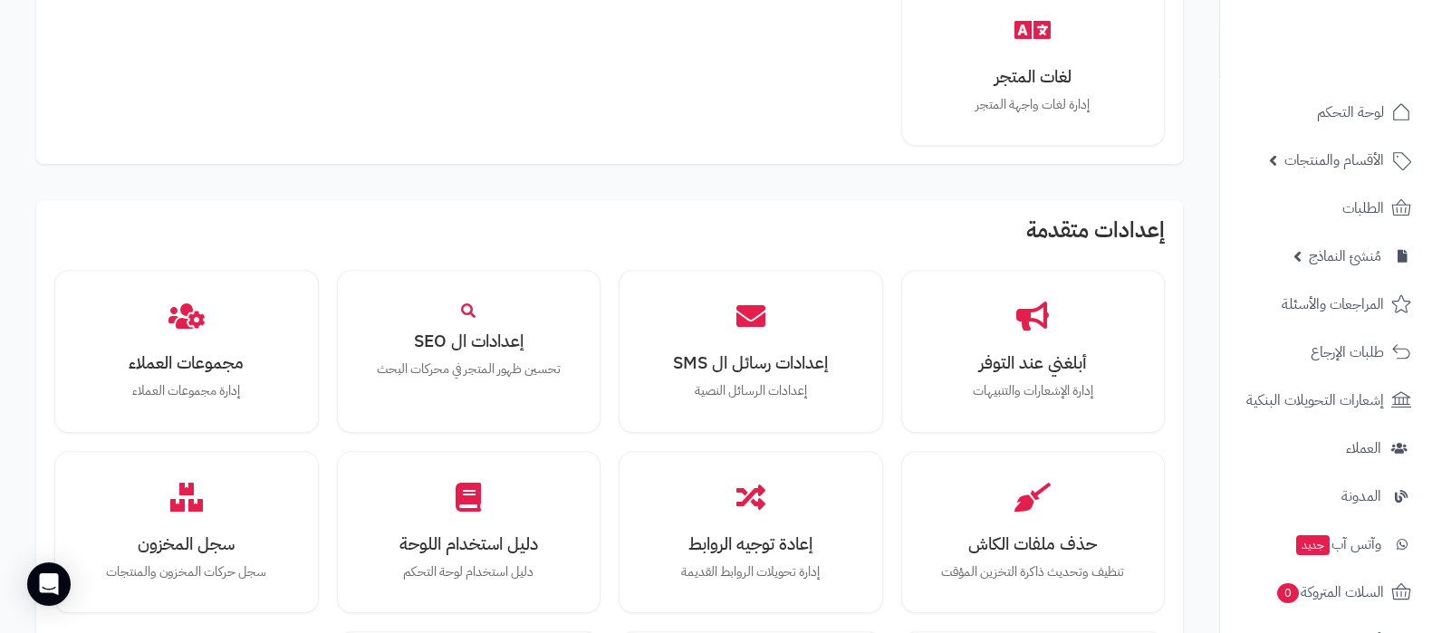
scroll to position [1471, 0]
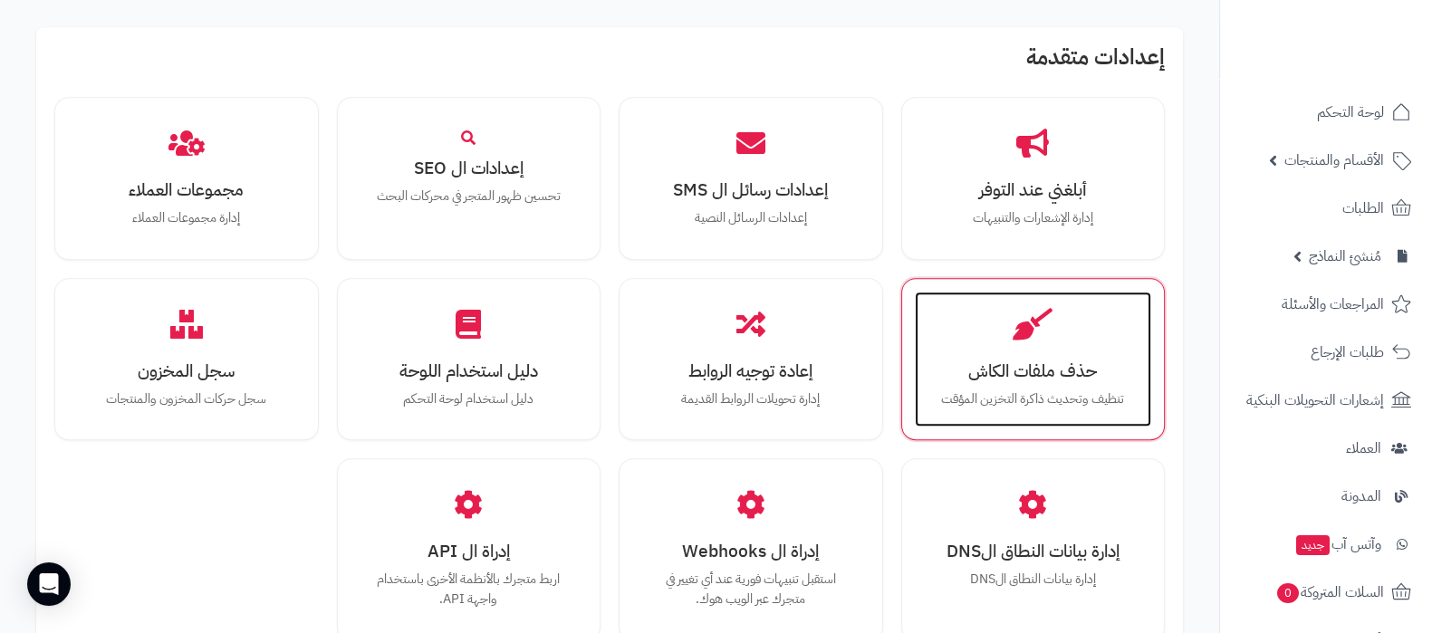
click at [1031, 381] on div "حذف ملفات الكاش تنظيف وتحديث ذاكرة التخزين المؤقت" at bounding box center [1033, 360] width 237 height 136
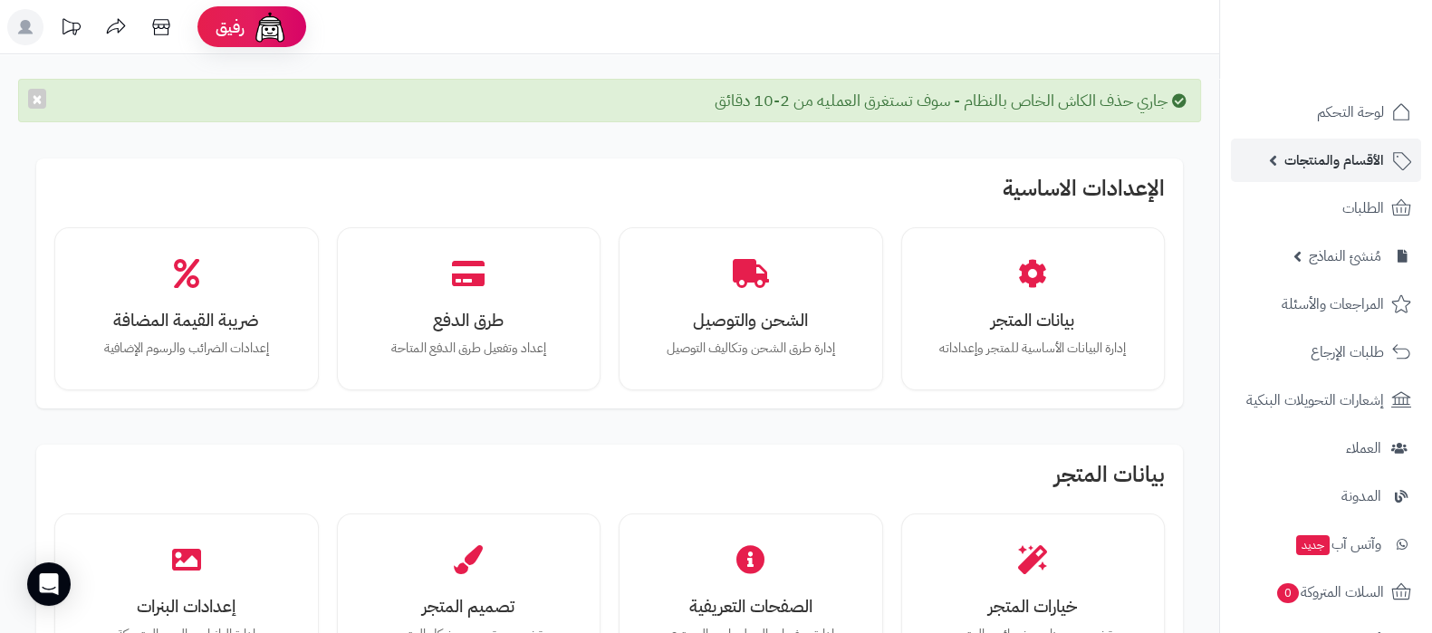
click at [1295, 157] on span "الأقسام والمنتجات" at bounding box center [1335, 160] width 100 height 25
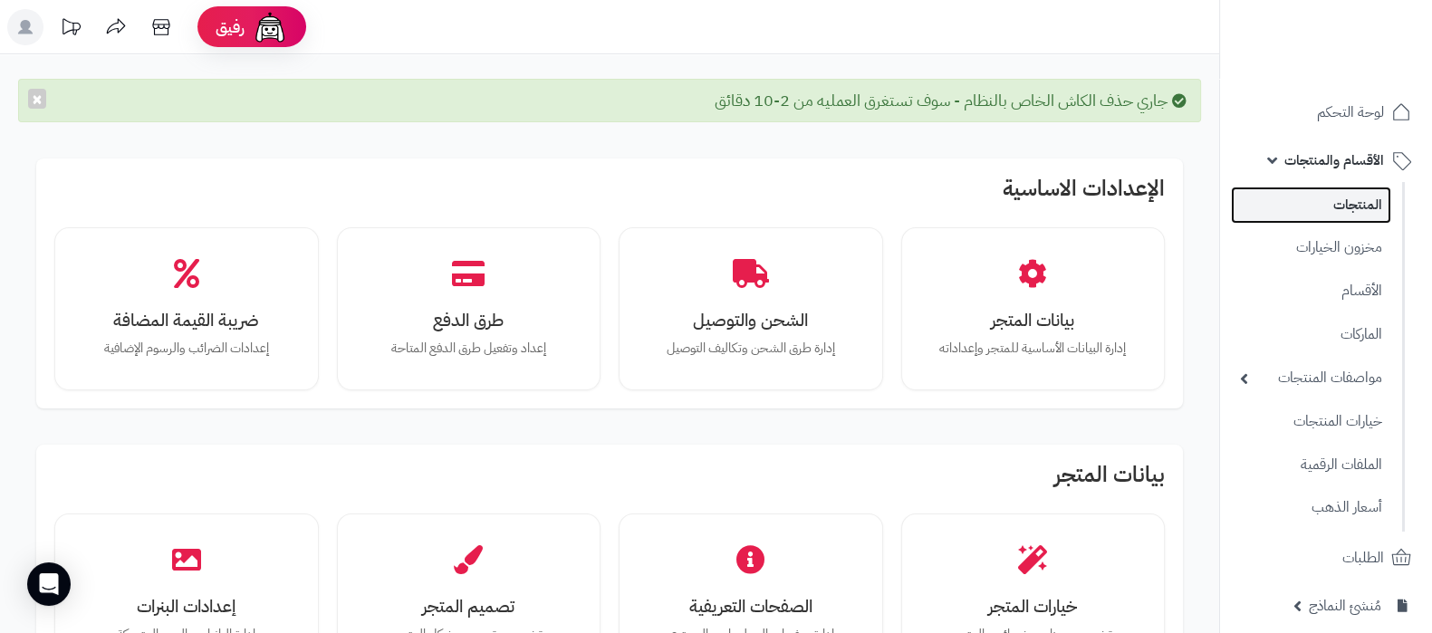
click at [1313, 206] on link "المنتجات" at bounding box center [1311, 205] width 160 height 37
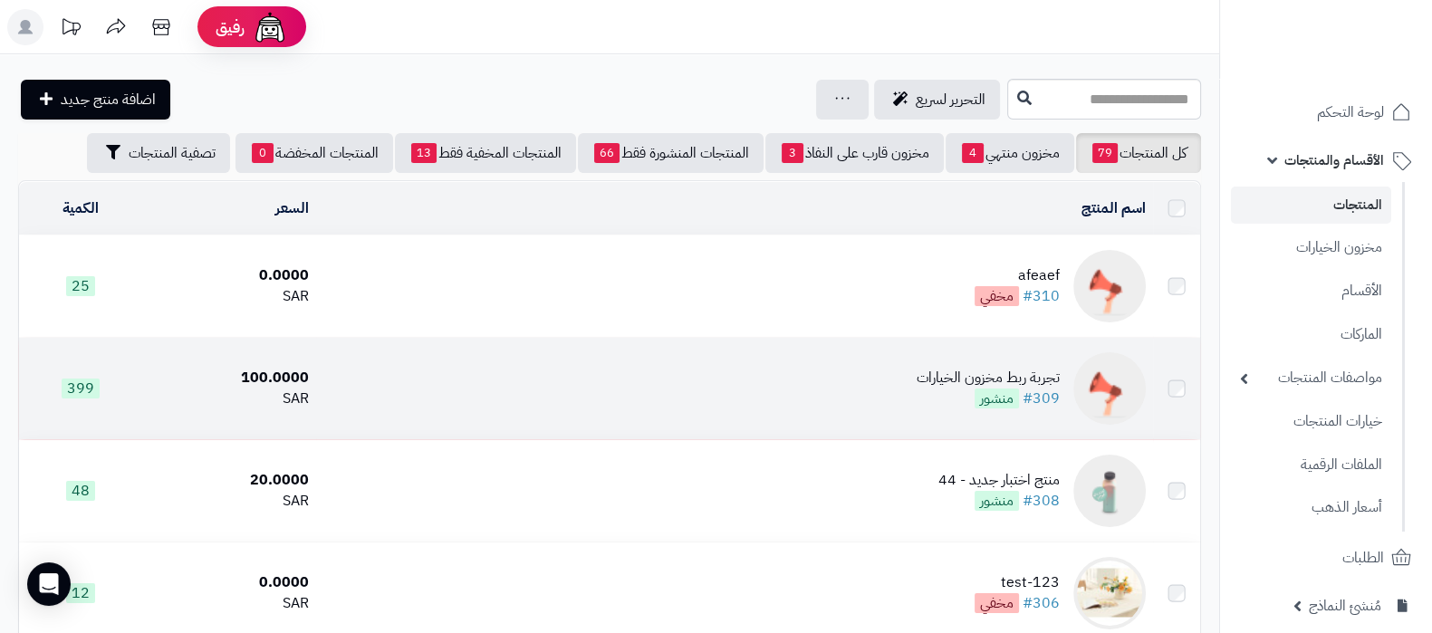
click at [940, 373] on div "تجربة ربط مخزون الخيارات" at bounding box center [988, 378] width 143 height 21
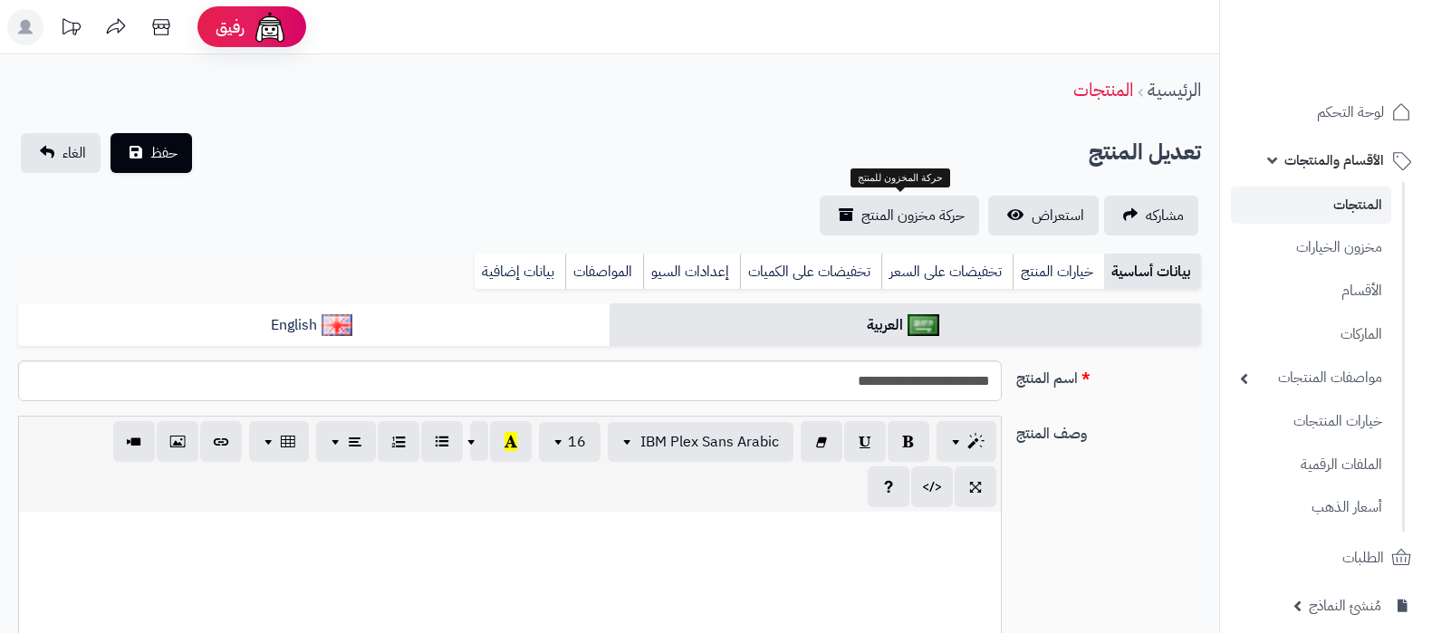
select select
click at [892, 221] on span "حركة مخزون المنتج" at bounding box center [913, 216] width 103 height 22
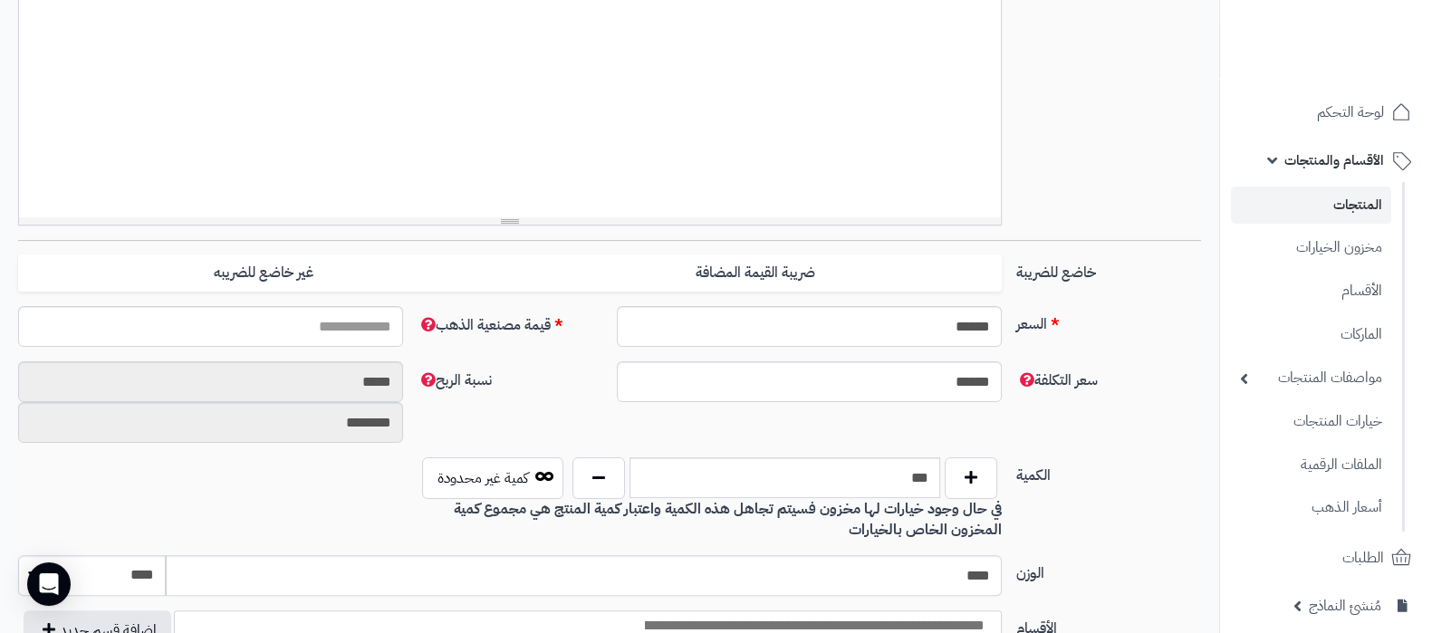
scroll to position [905, 0]
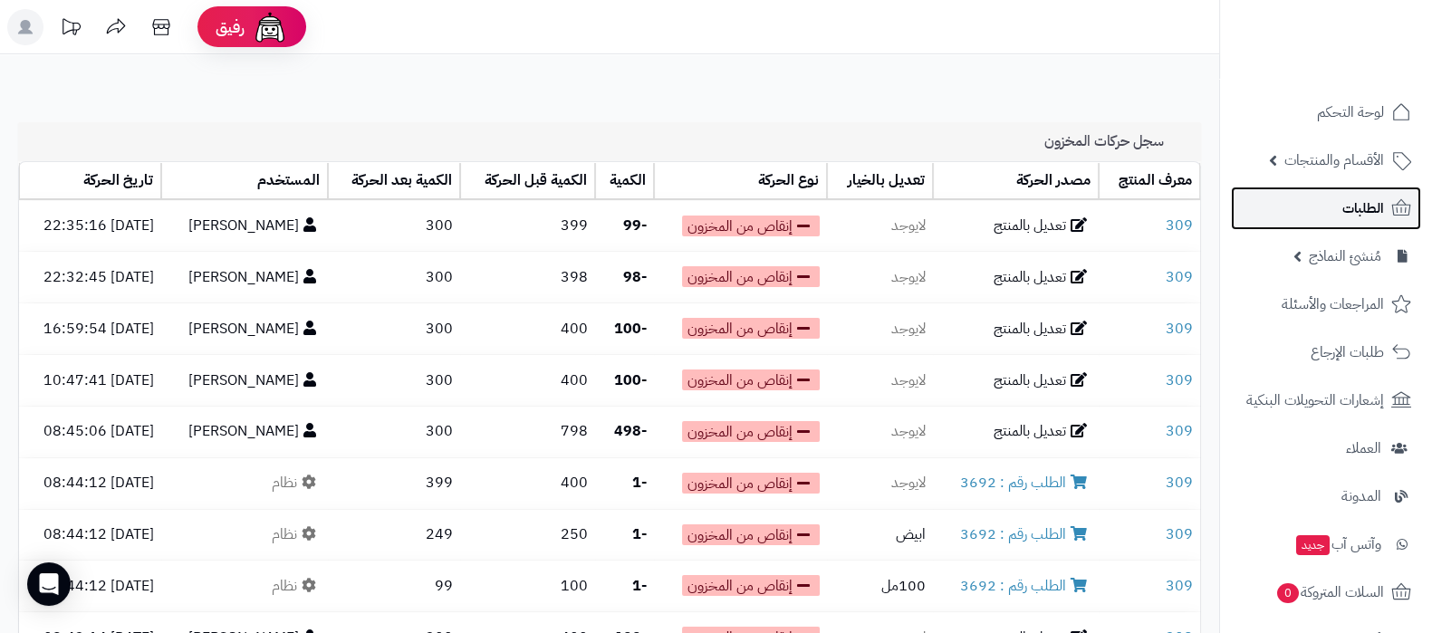
click at [1344, 210] on span "الطلبات" at bounding box center [1364, 208] width 42 height 25
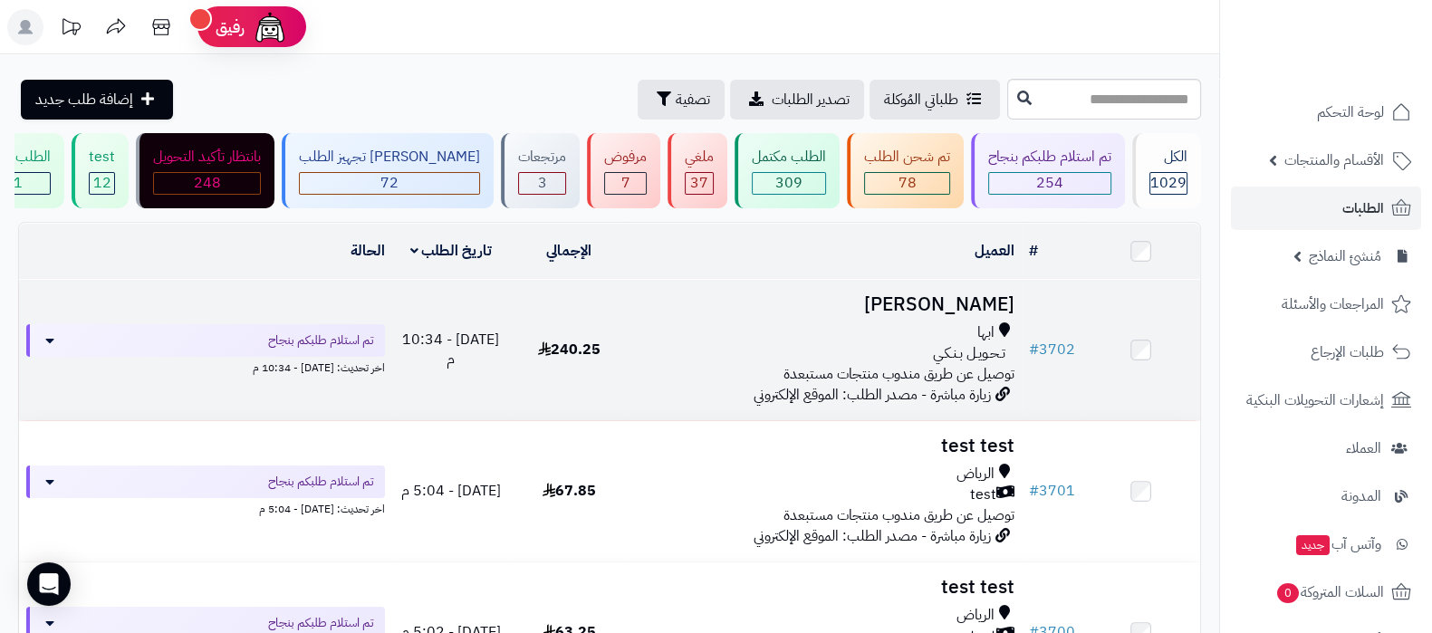
click at [941, 306] on h3 "[PERSON_NAME]" at bounding box center [824, 304] width 379 height 21
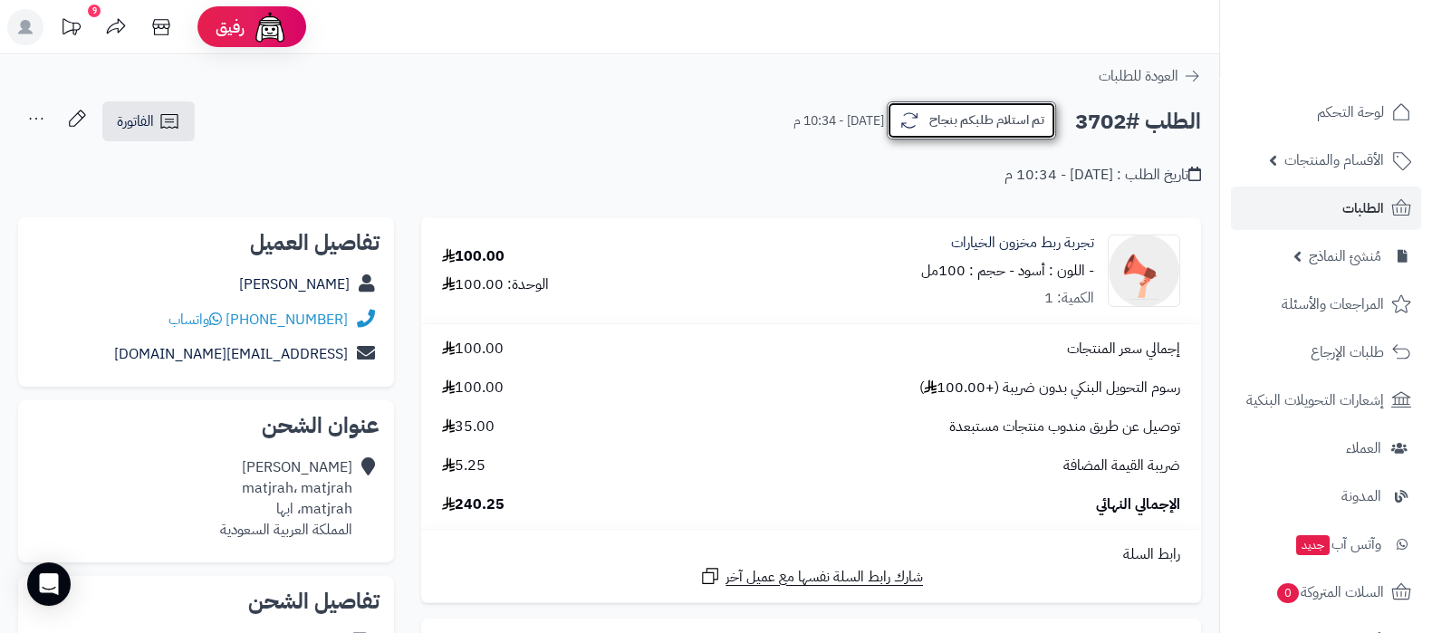
click at [986, 115] on button "تم استلام طلبكم بنجاح" at bounding box center [971, 120] width 169 height 38
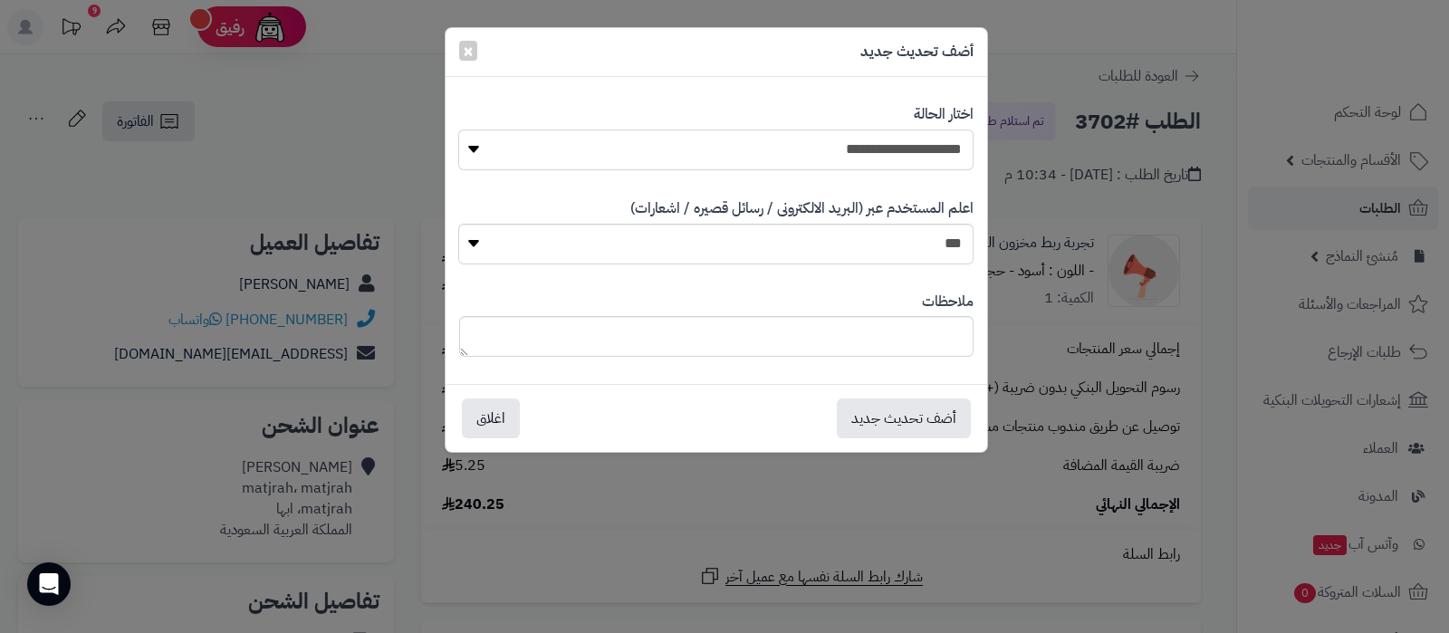
click at [935, 139] on select "**********" at bounding box center [715, 150] width 515 height 41
select select "*"
click at [458, 130] on select "**********" at bounding box center [715, 150] width 515 height 41
click at [929, 258] on select "*** **" at bounding box center [715, 244] width 515 height 41
select select "*"
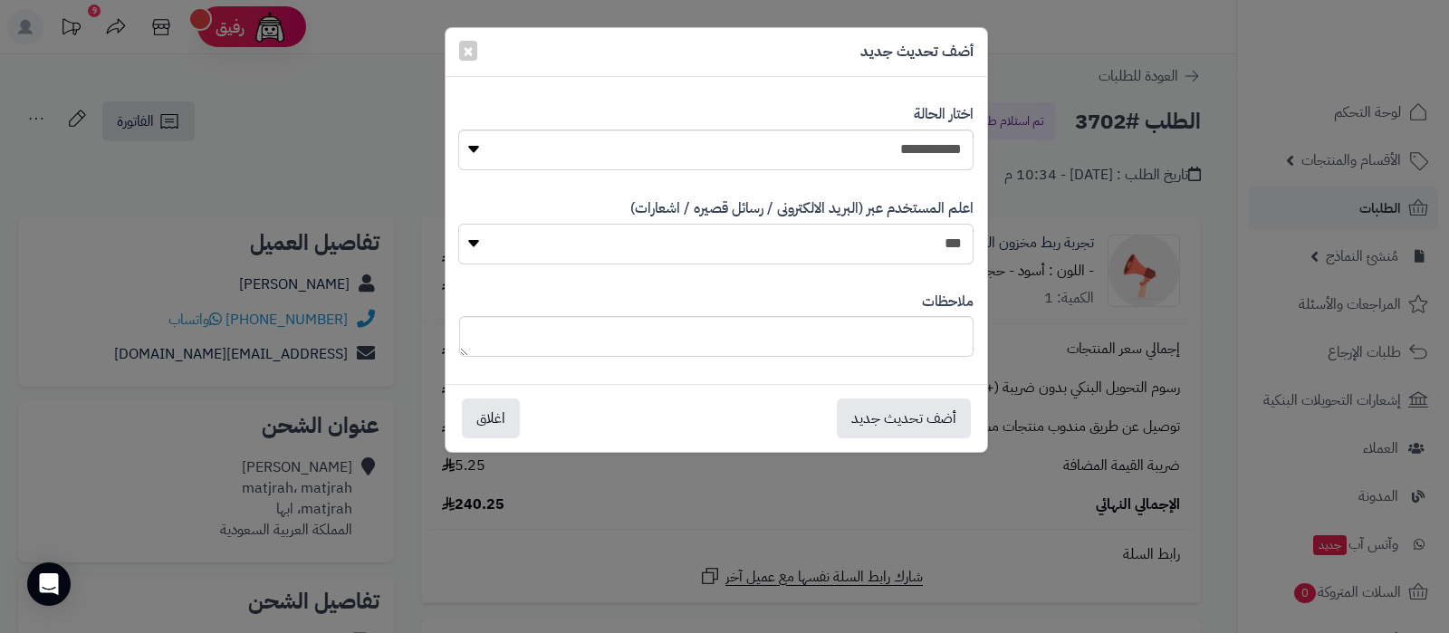
click at [458, 224] on select "*** **" at bounding box center [715, 244] width 515 height 41
click at [908, 415] on button "أضف تحديث جديد" at bounding box center [904, 418] width 134 height 40
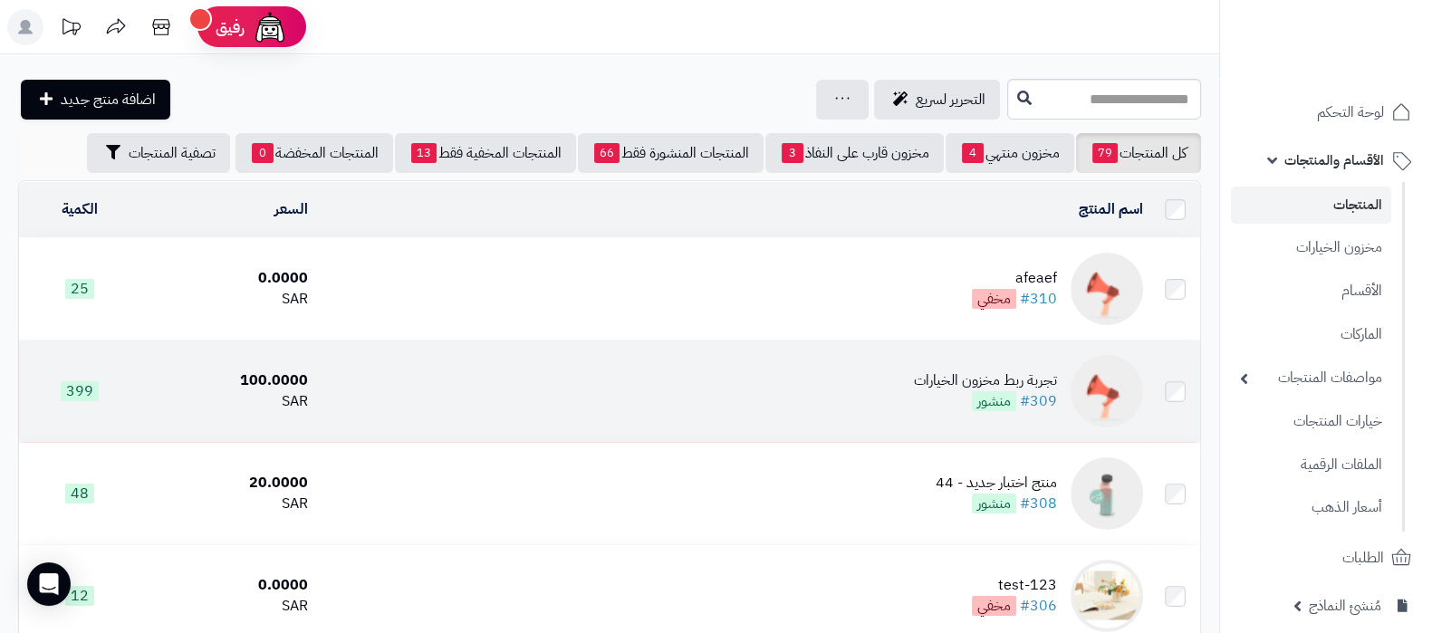
click at [933, 385] on div "تجربة ربط مخزون الخيارات" at bounding box center [985, 381] width 143 height 21
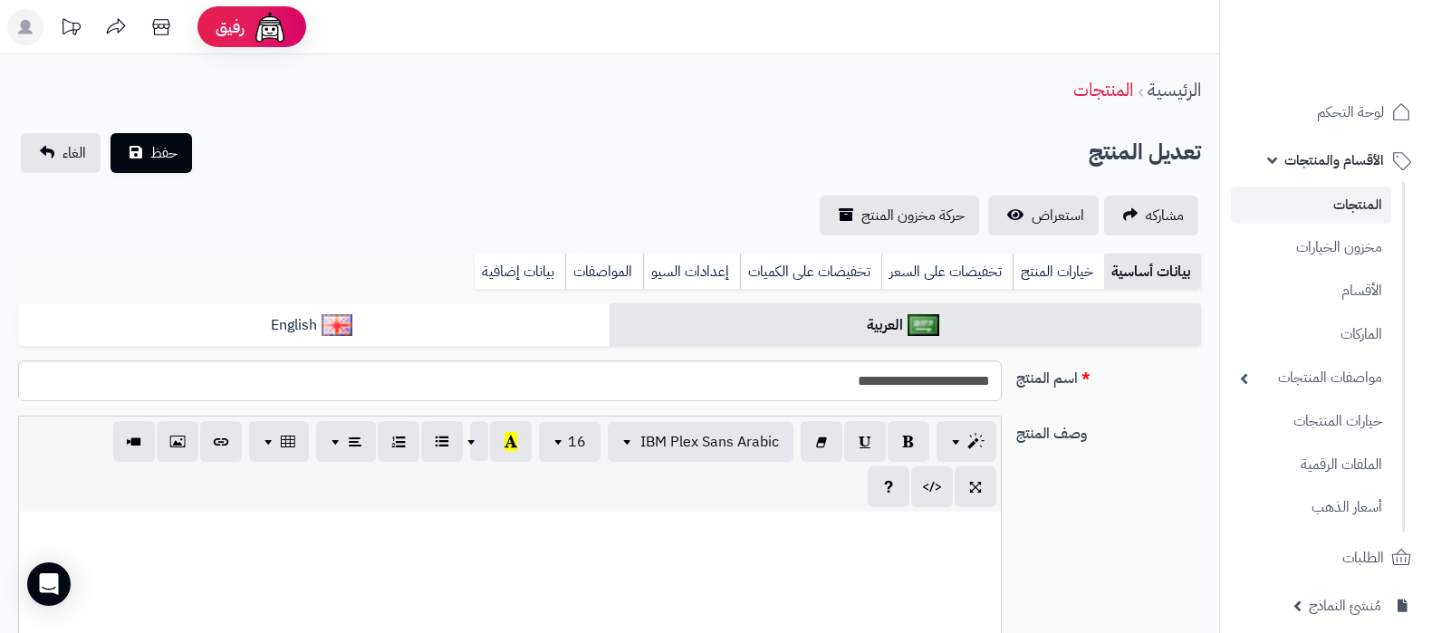
select select
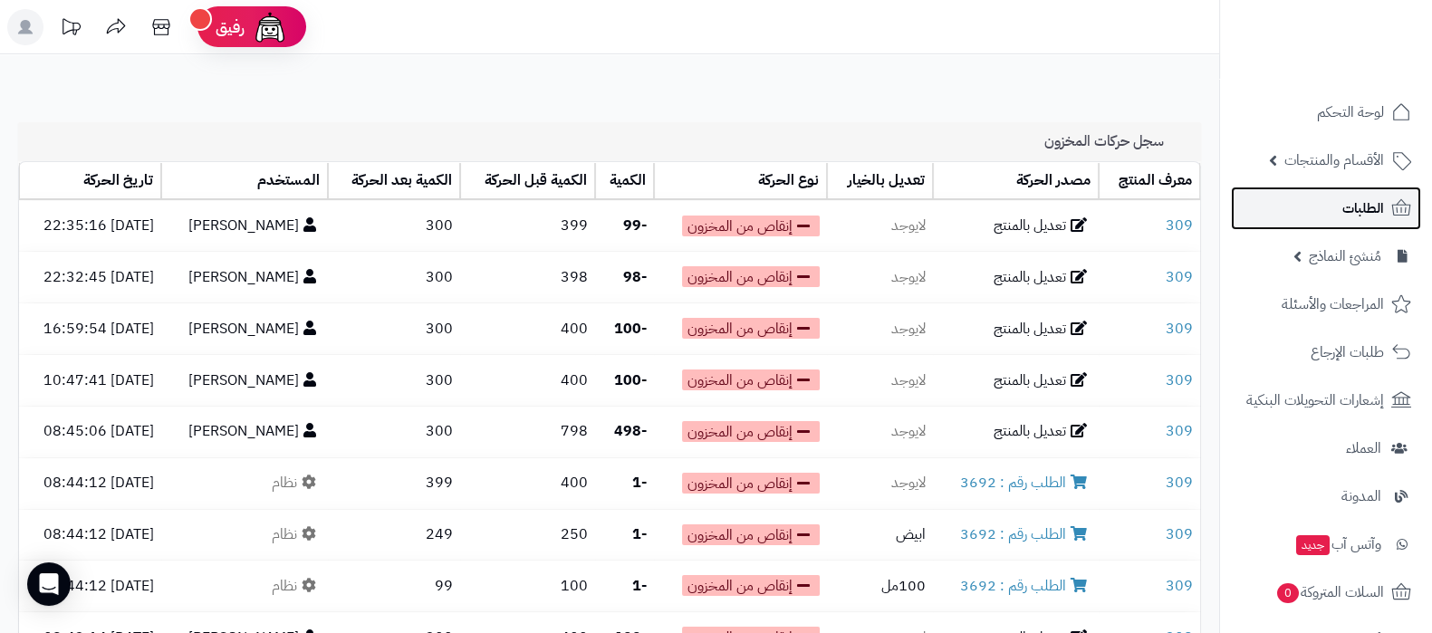
click at [1337, 192] on link "الطلبات" at bounding box center [1326, 208] width 190 height 43
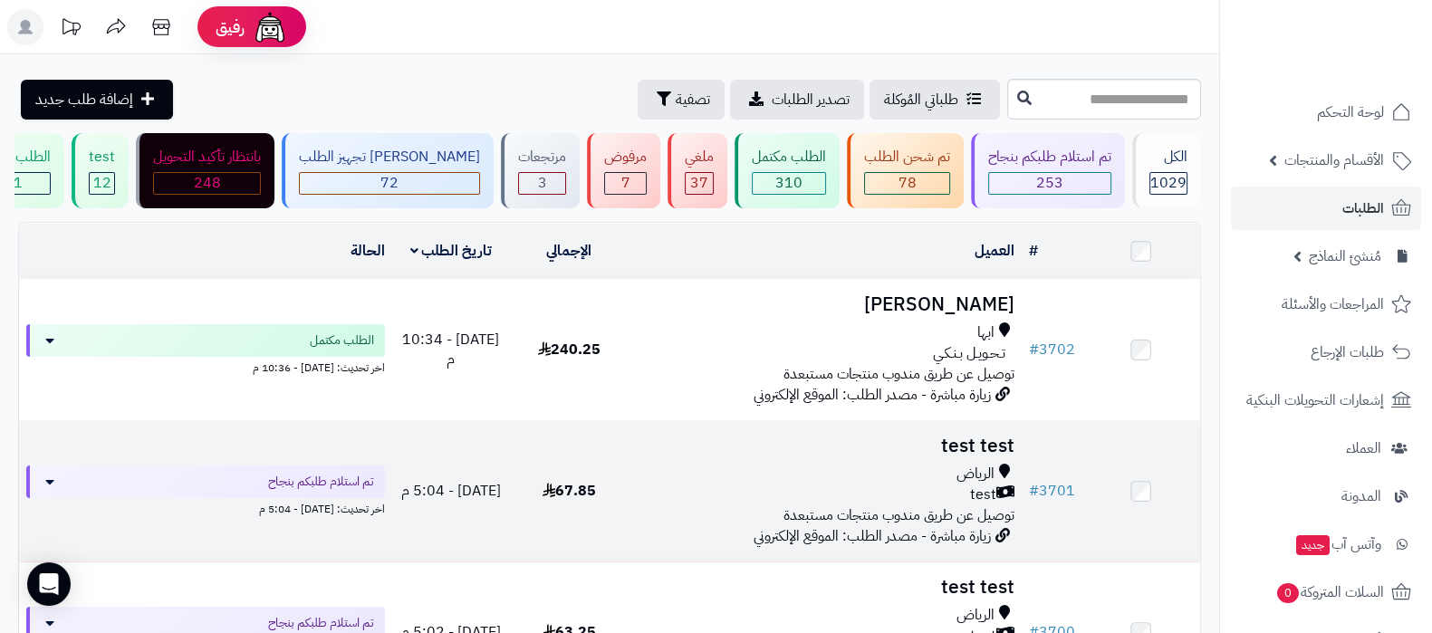
click at [970, 438] on h3 "test test" at bounding box center [824, 446] width 379 height 21
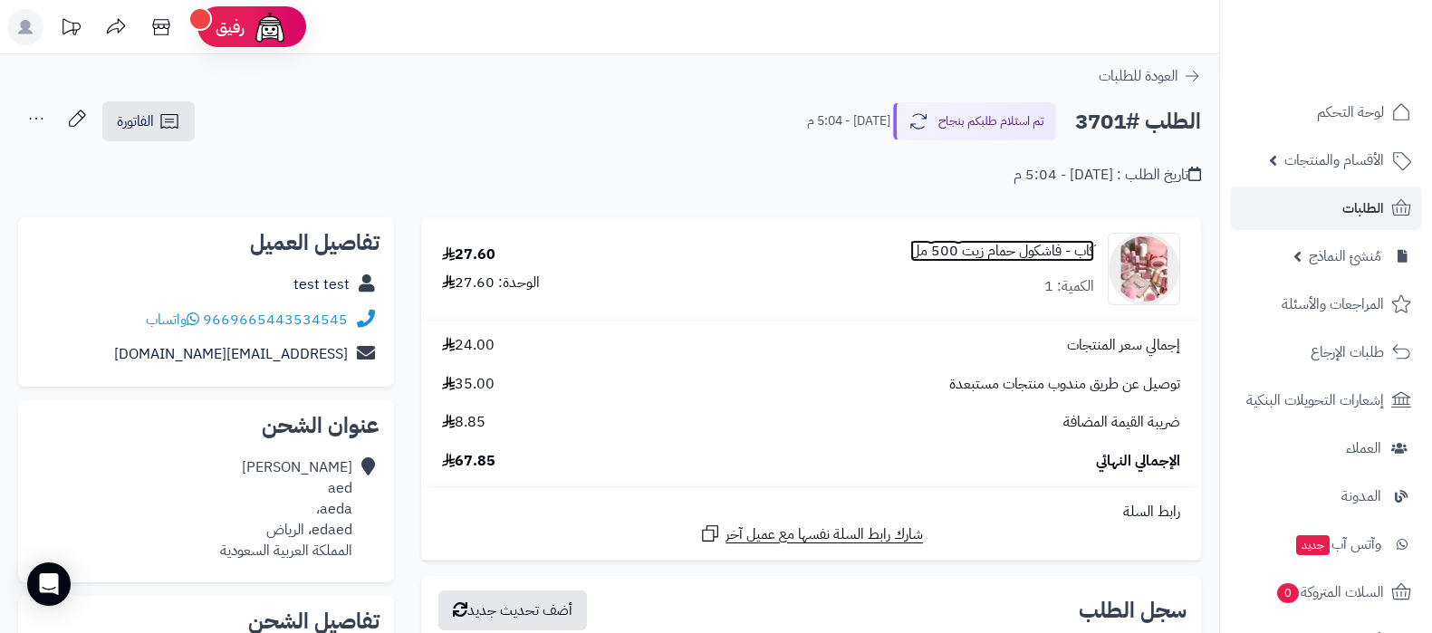
click at [1013, 251] on link "كاب - فاشكول حمام زيت 500 مل" at bounding box center [1002, 251] width 184 height 21
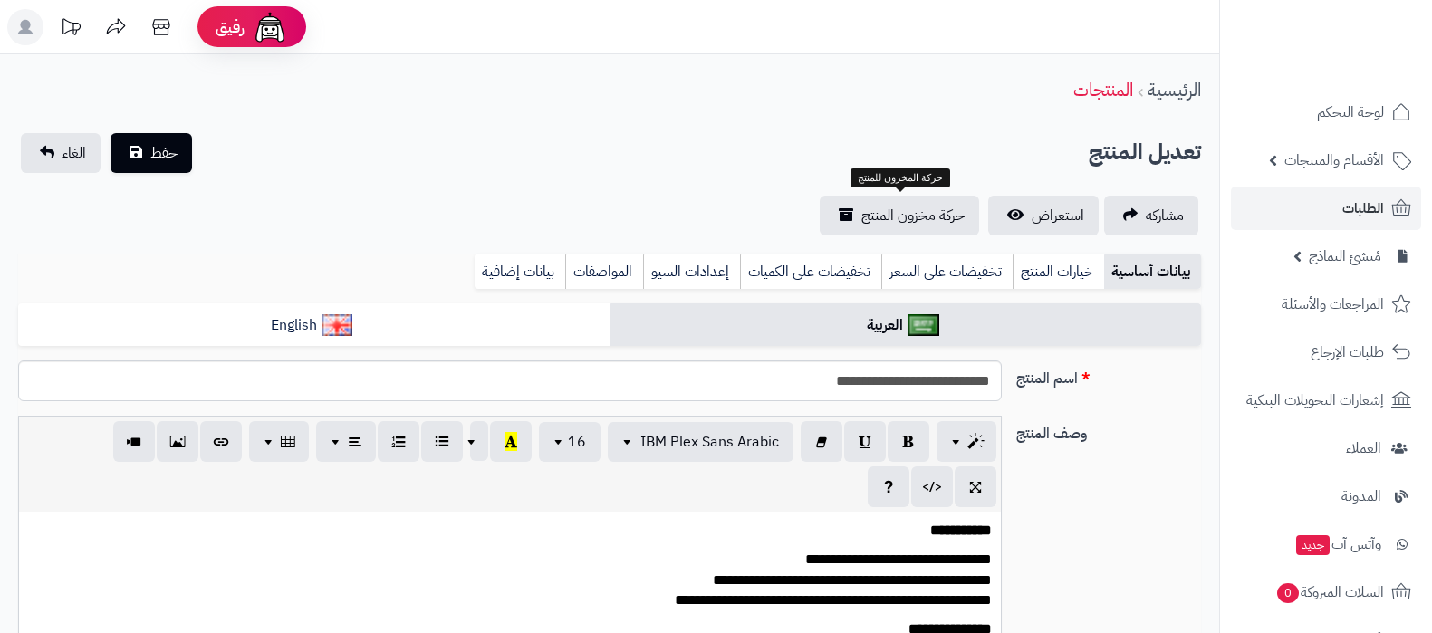
select select
click at [888, 212] on span "حركة مخزون المنتج" at bounding box center [913, 216] width 103 height 22
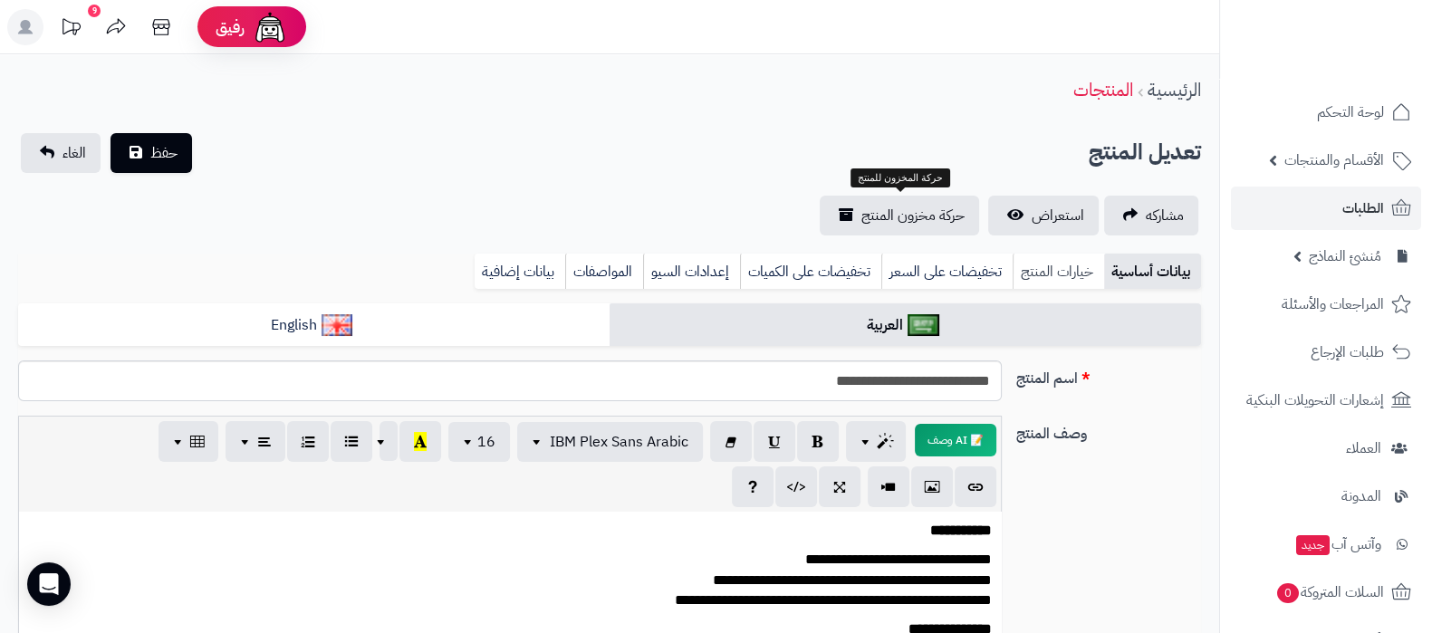
click at [1061, 265] on link "خيارات المنتج" at bounding box center [1058, 272] width 91 height 36
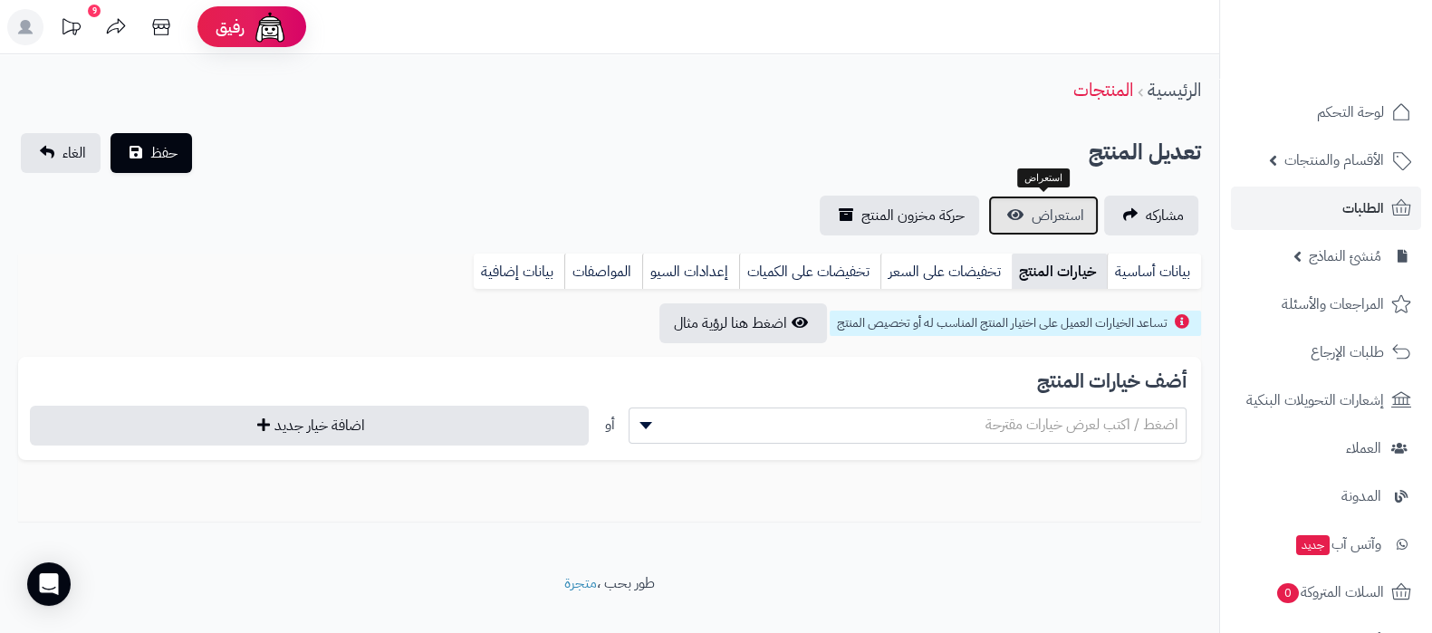
click at [1024, 219] on link "استعراض" at bounding box center [1043, 216] width 111 height 40
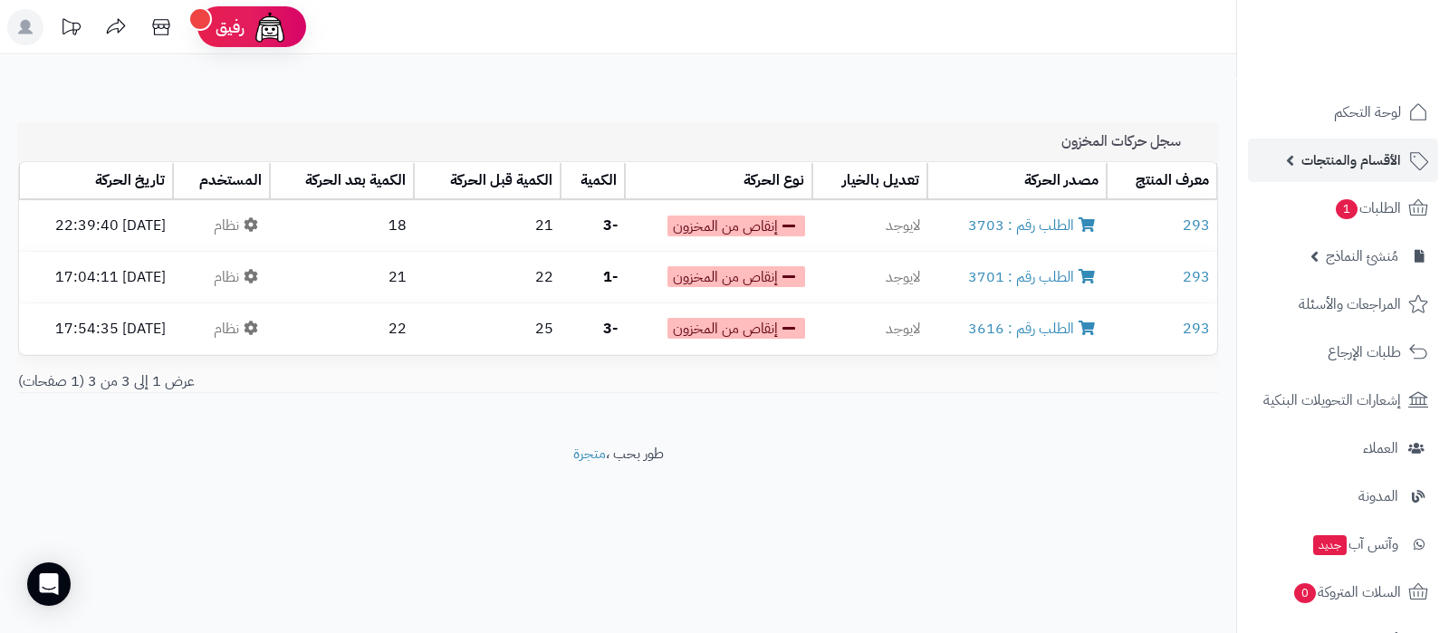
click at [1331, 166] on span "الأقسام والمنتجات" at bounding box center [1352, 160] width 100 height 25
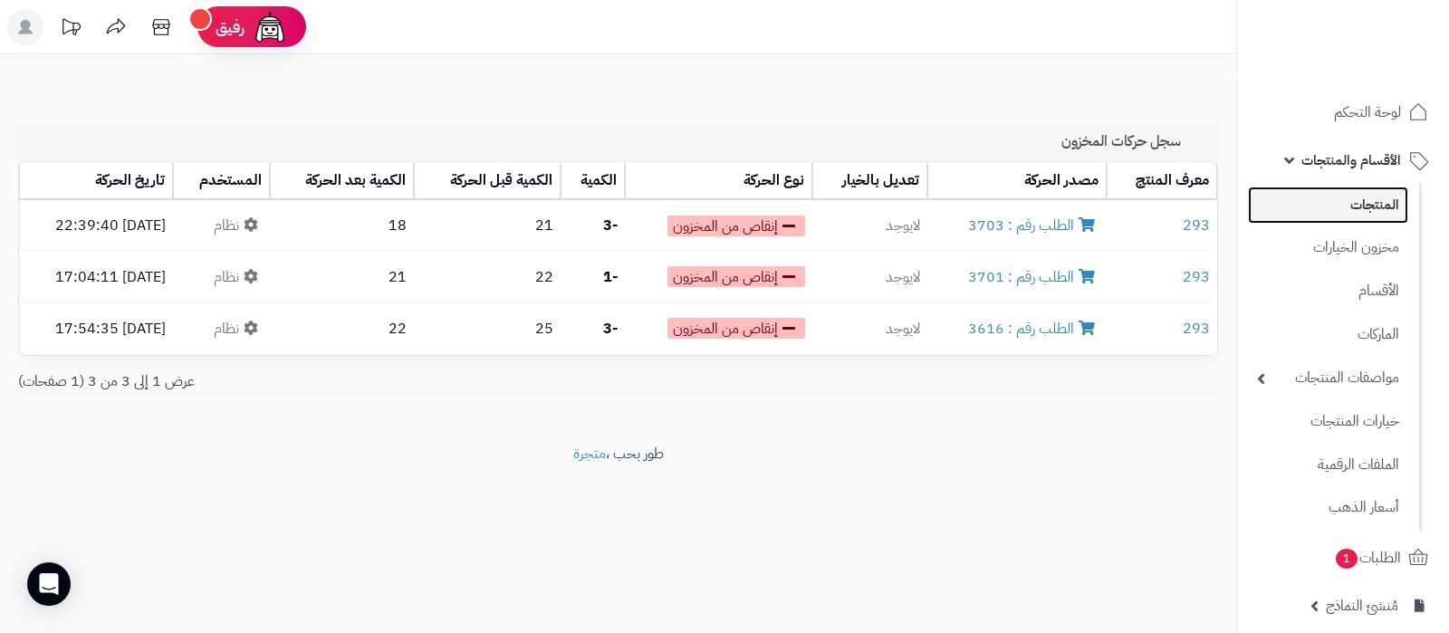
click at [1358, 210] on link "المنتجات" at bounding box center [1328, 205] width 160 height 37
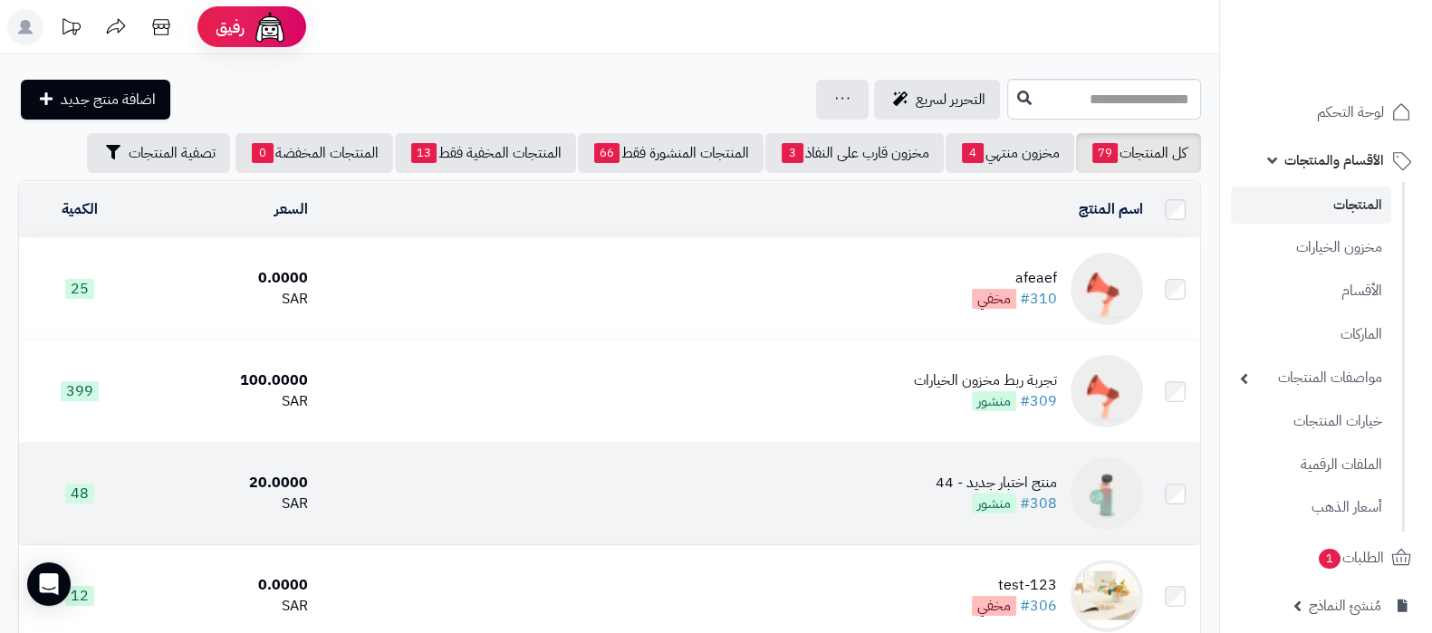
click at [968, 483] on div "منتج اختبار جديد - 44" at bounding box center [996, 483] width 121 height 21
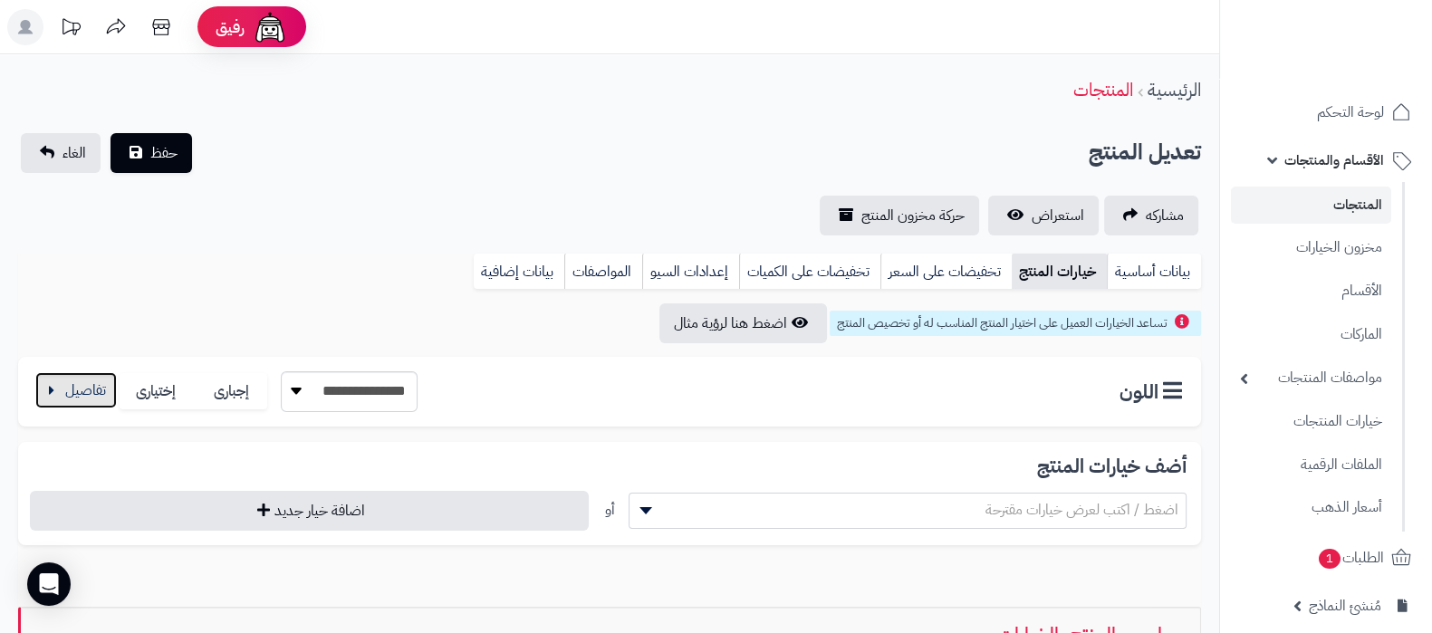
click at [91, 389] on button "button" at bounding box center [76, 390] width 82 height 36
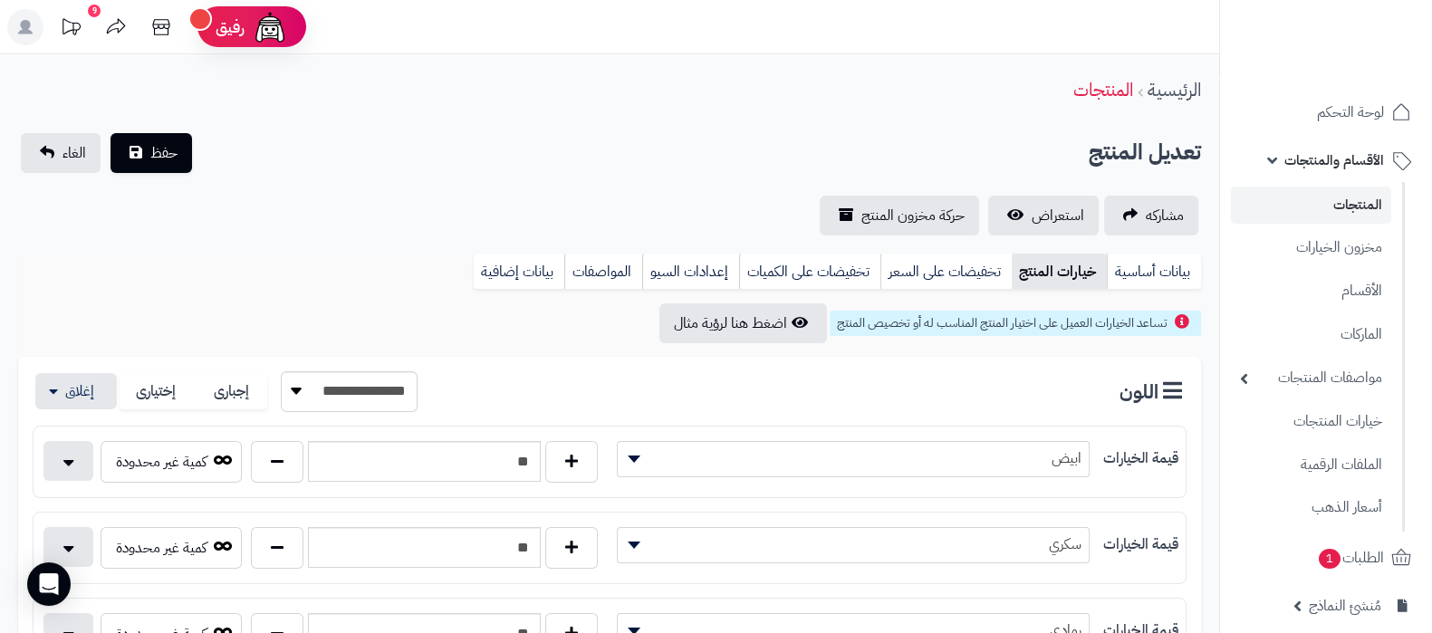
click at [1058, 192] on div "**********" at bounding box center [609, 184] width 1219 height 102
click at [1052, 205] on span "استعراض" at bounding box center [1058, 216] width 53 height 22
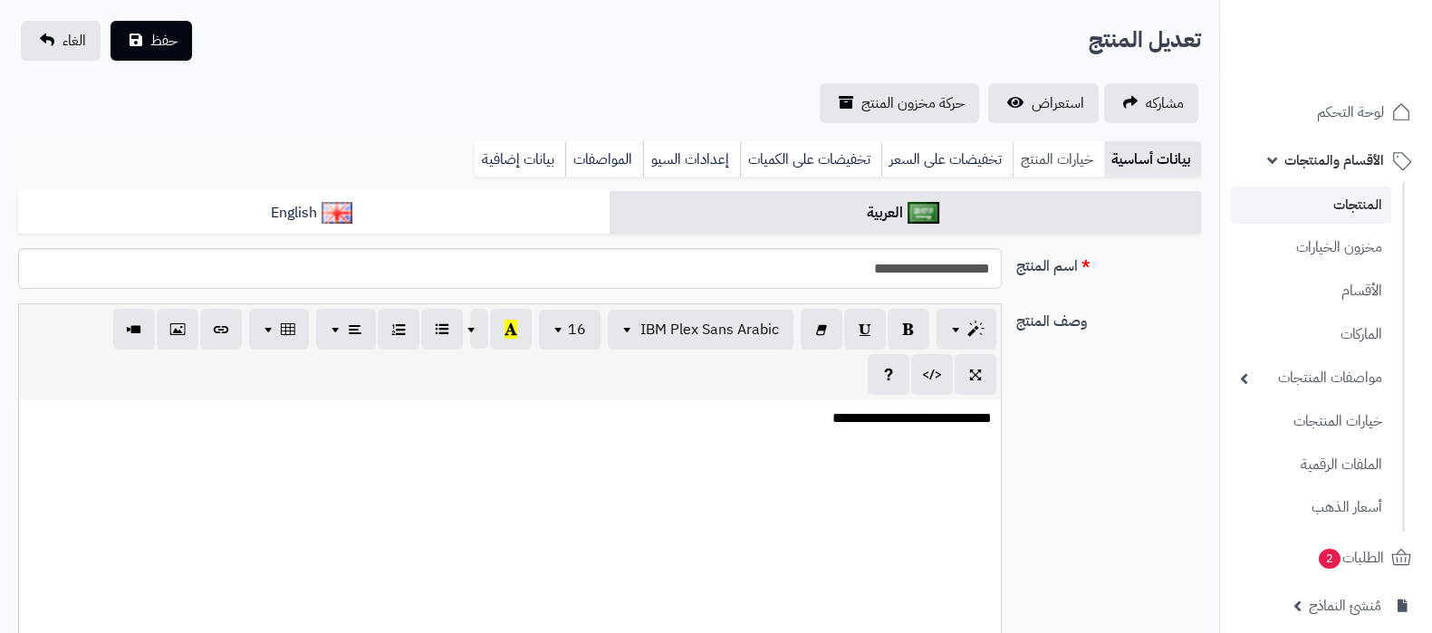
scroll to position [32, 0]
click at [1064, 157] on link "خيارات المنتج" at bounding box center [1058, 159] width 91 height 36
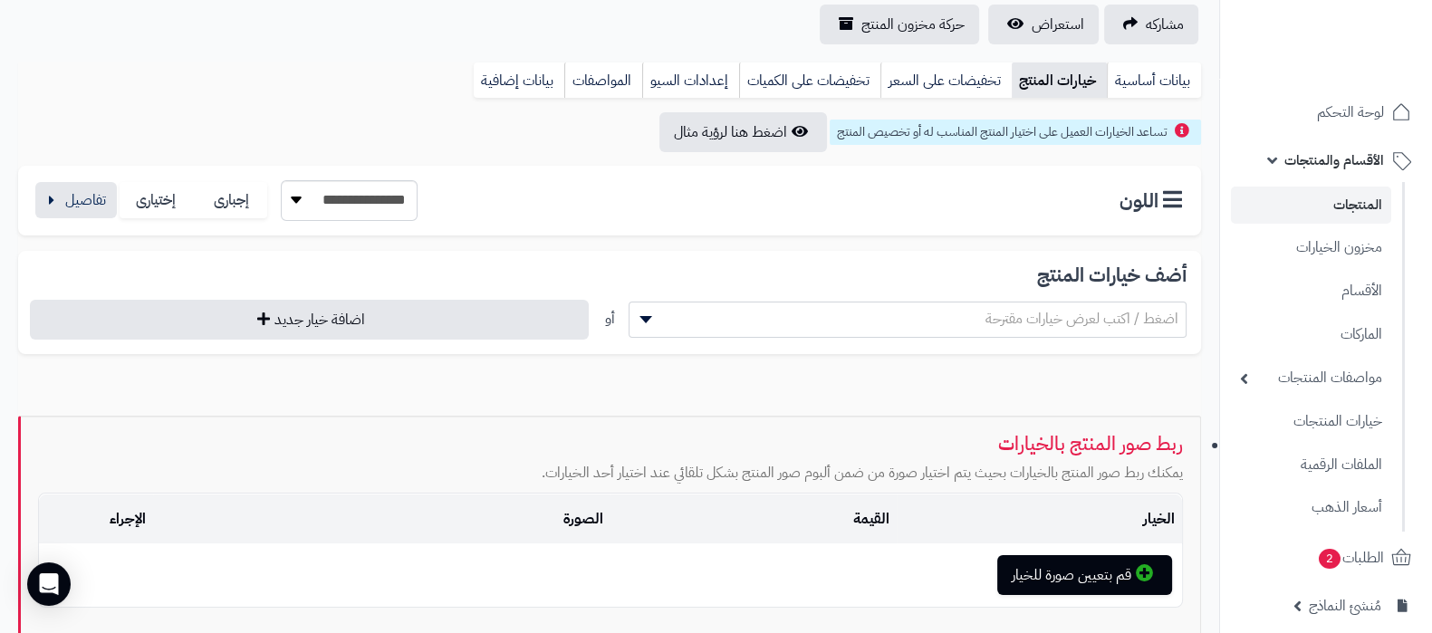
scroll to position [226, 0]
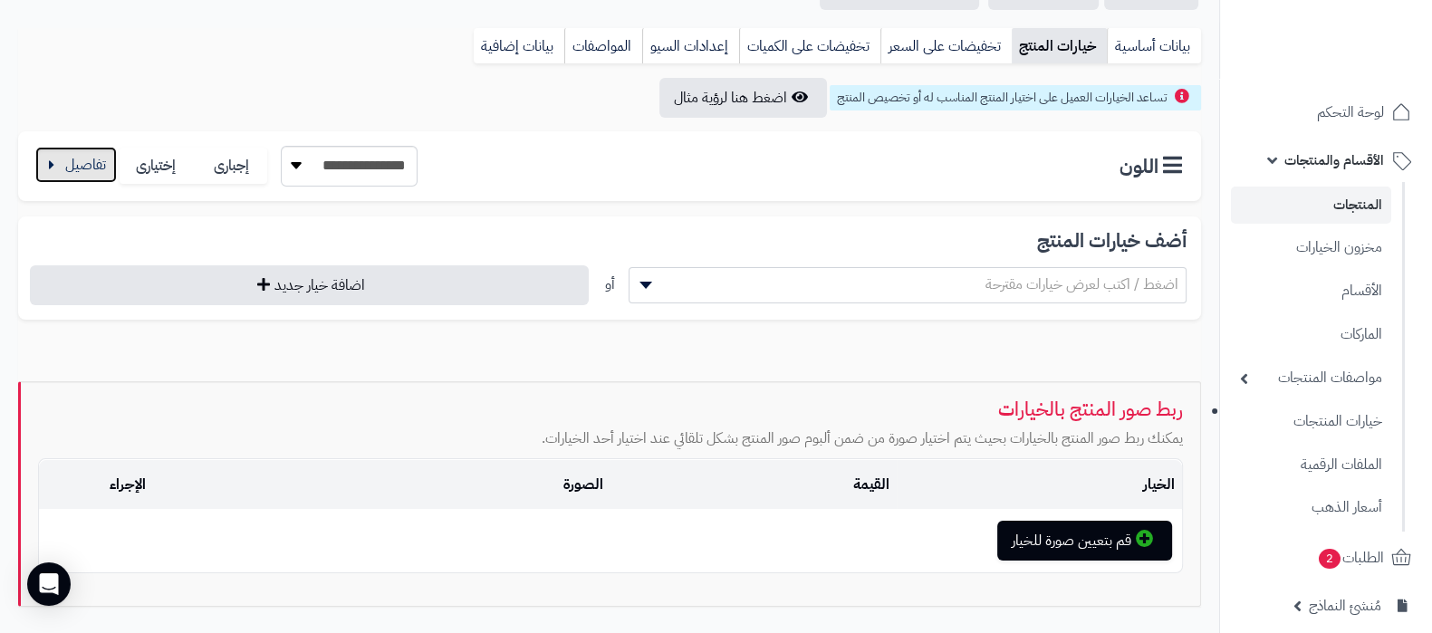
click at [86, 165] on button "button" at bounding box center [76, 165] width 82 height 36
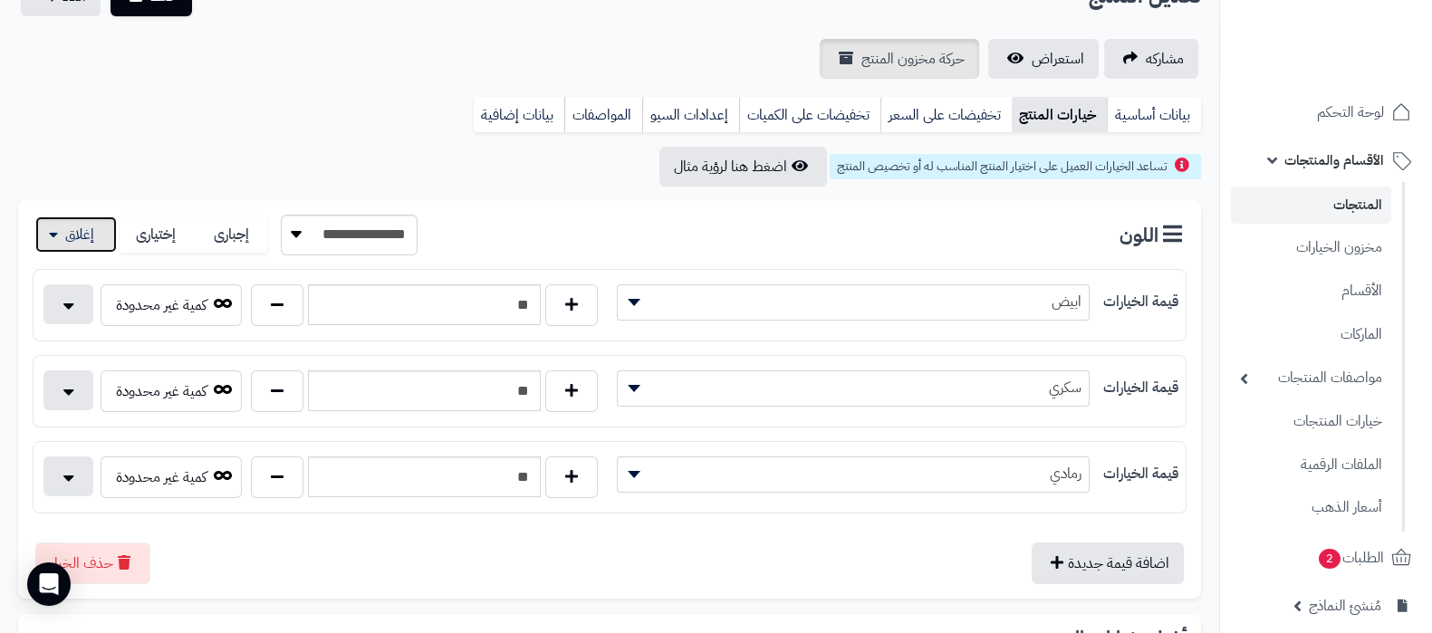
scroll to position [0, 0]
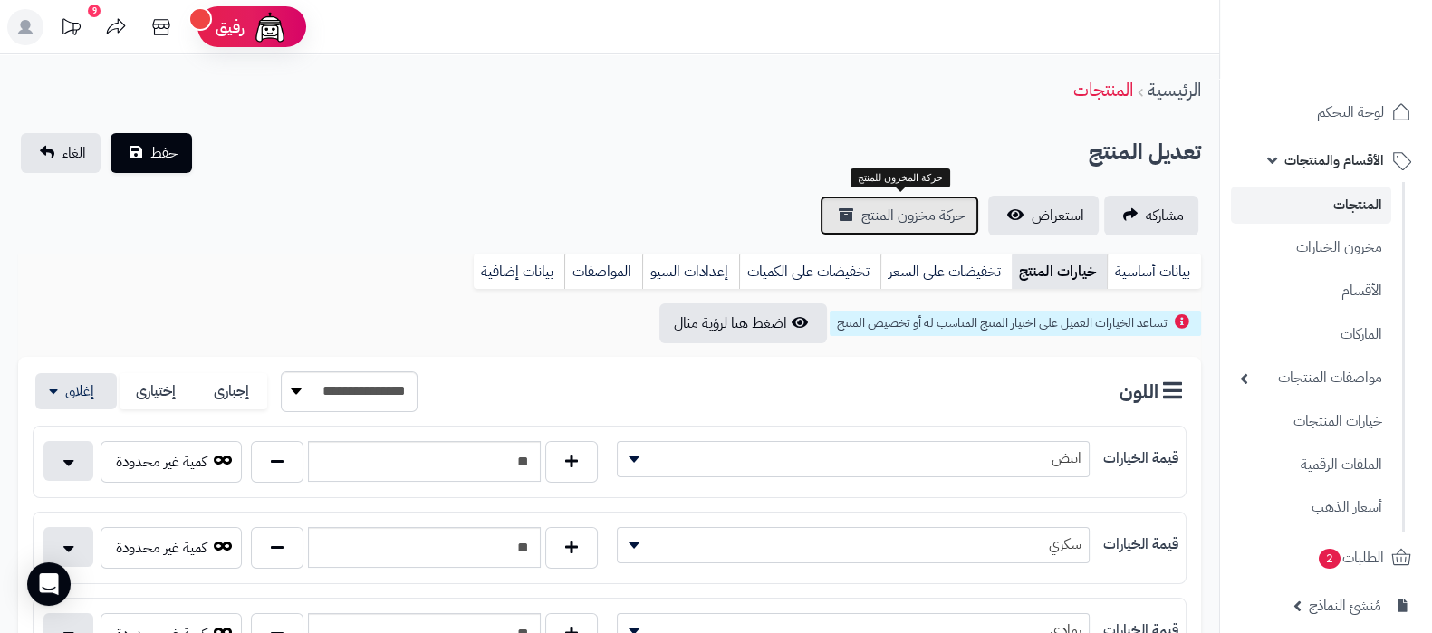
click at [868, 215] on span "حركة مخزون المنتج" at bounding box center [913, 216] width 103 height 22
